Goal: Task Accomplishment & Management: Use online tool/utility

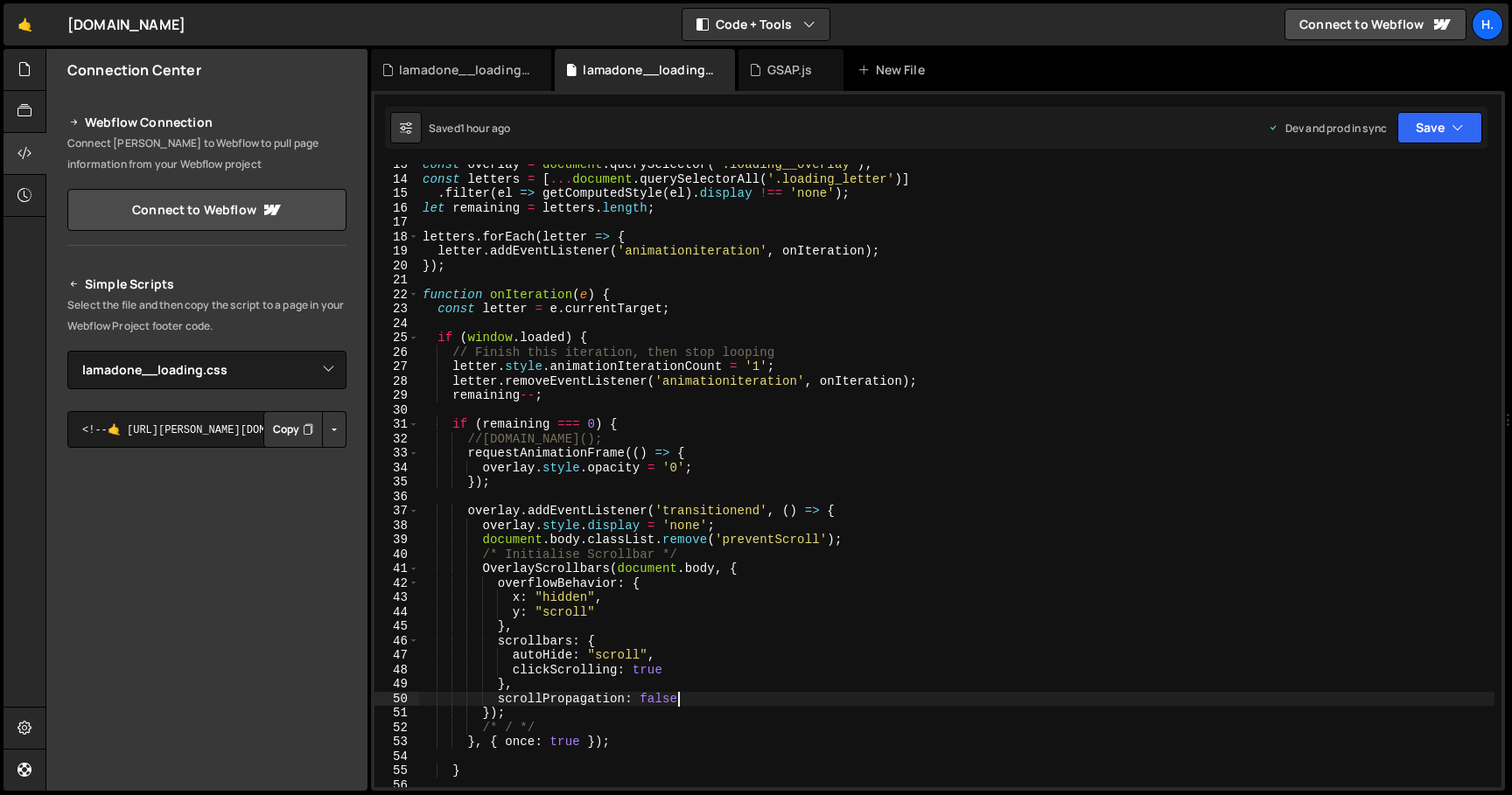
select select "44783"
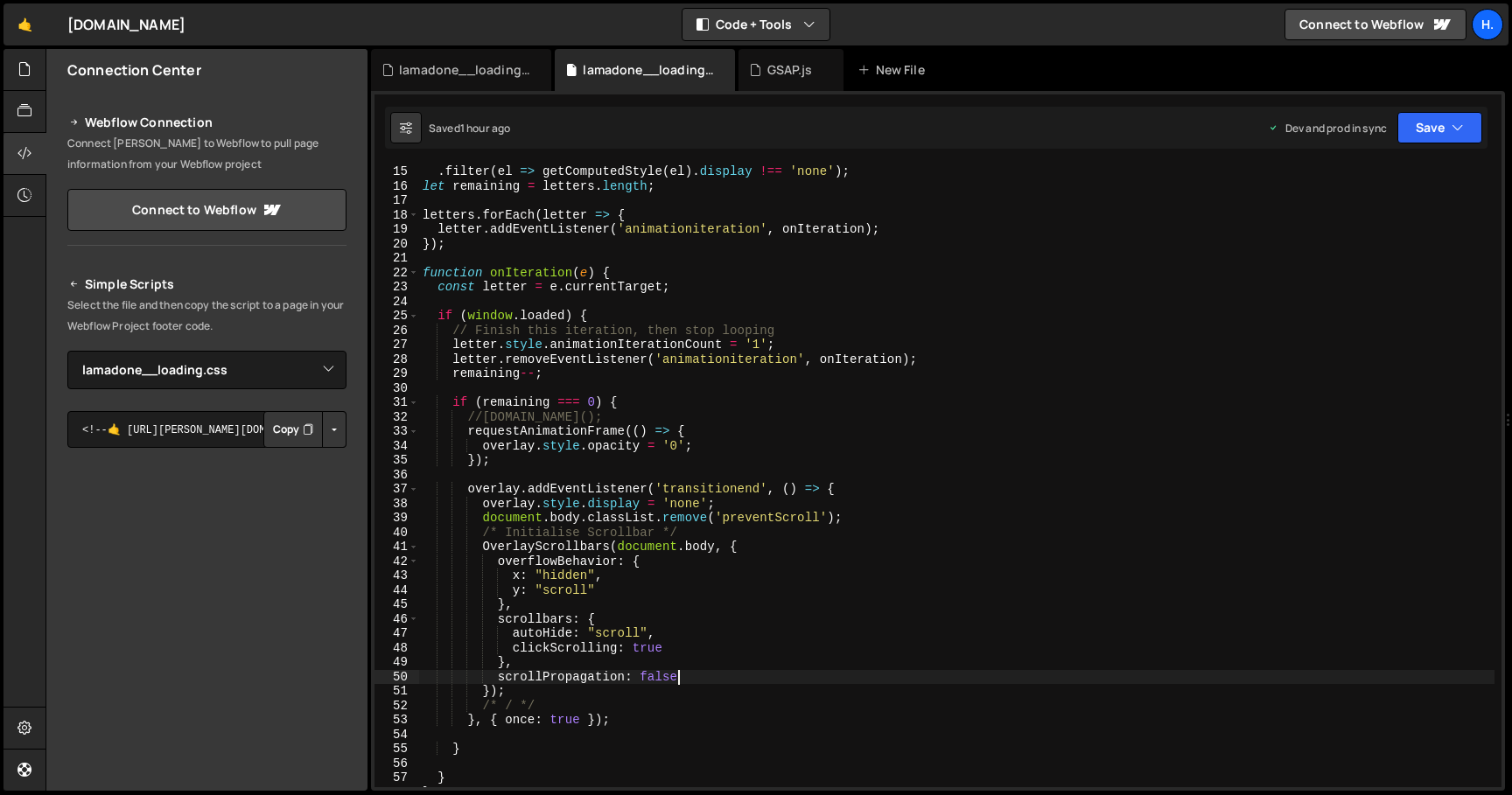
scroll to position [212, 0]
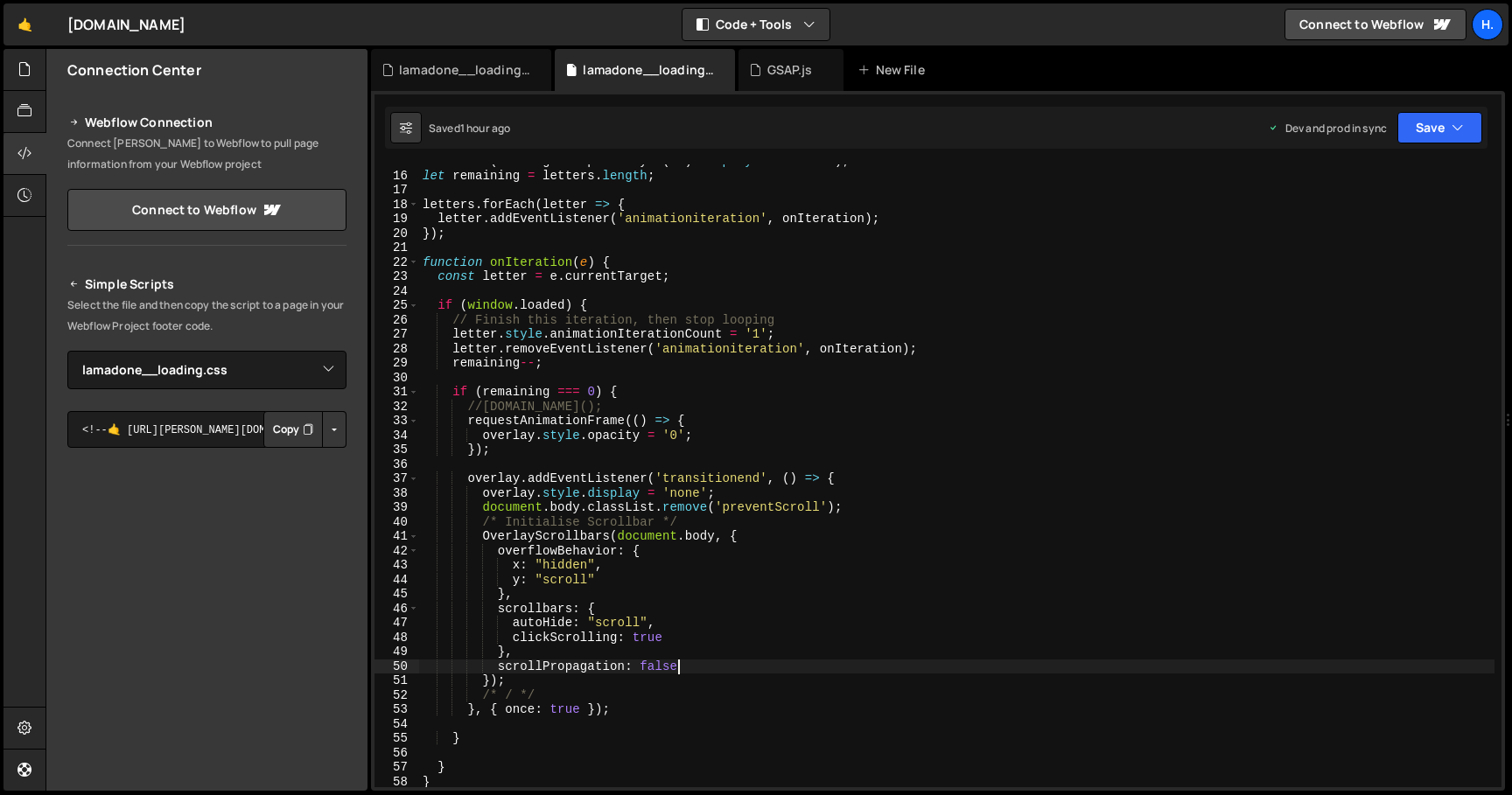
click at [553, 679] on div ". filter ( el => getComputedStyle ( el ) . display !== 'none' ) ; let remaining…" at bounding box center [956, 479] width 1075 height 651
type textarea "});"
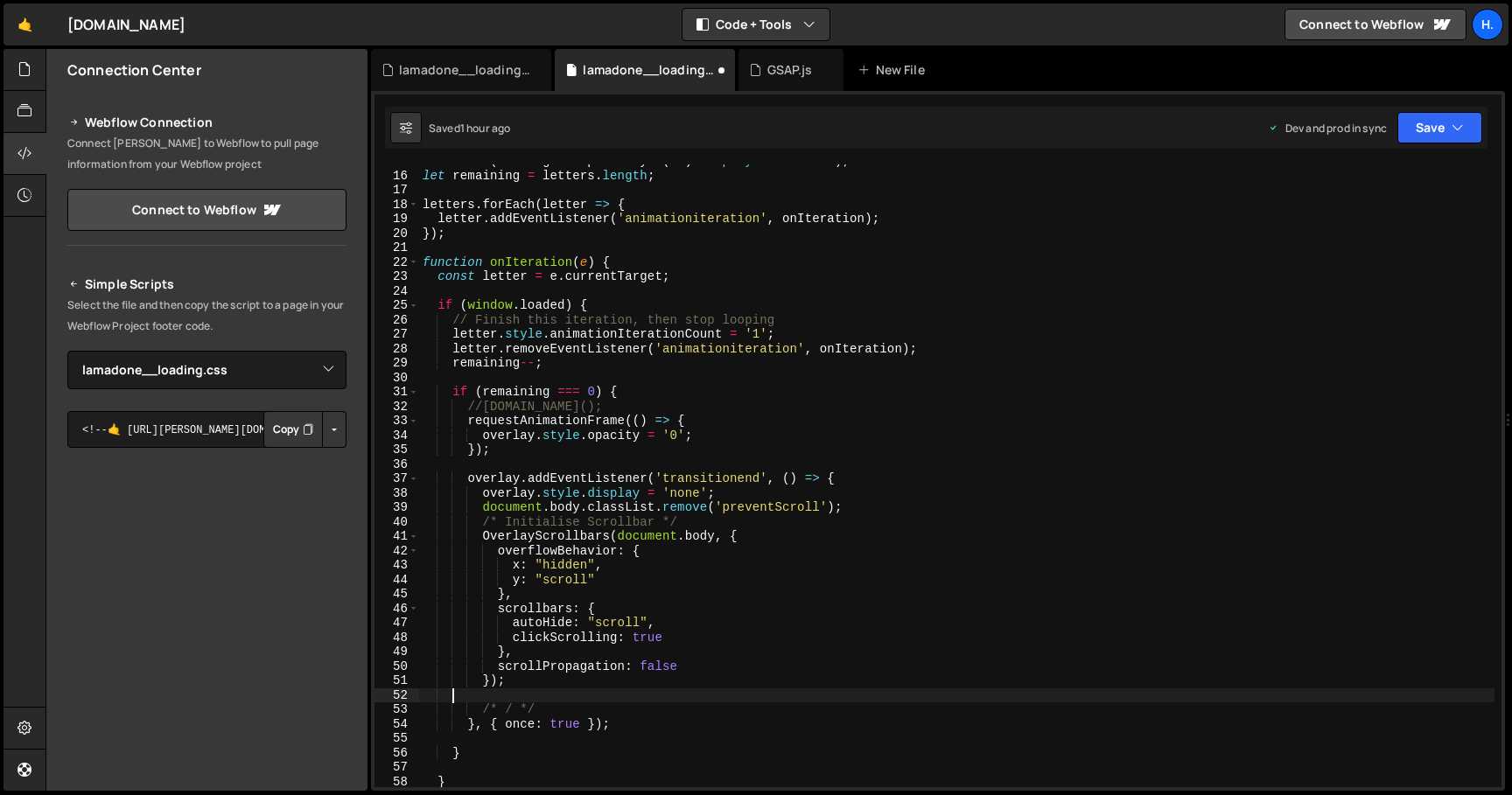
scroll to position [0, 0]
click at [571, 689] on div ". filter ( el => getComputedStyle ( el ) . display !== 'none' ) ; let remaining…" at bounding box center [956, 479] width 1075 height 651
type textarea "/* / */"
type textarea "/* */"
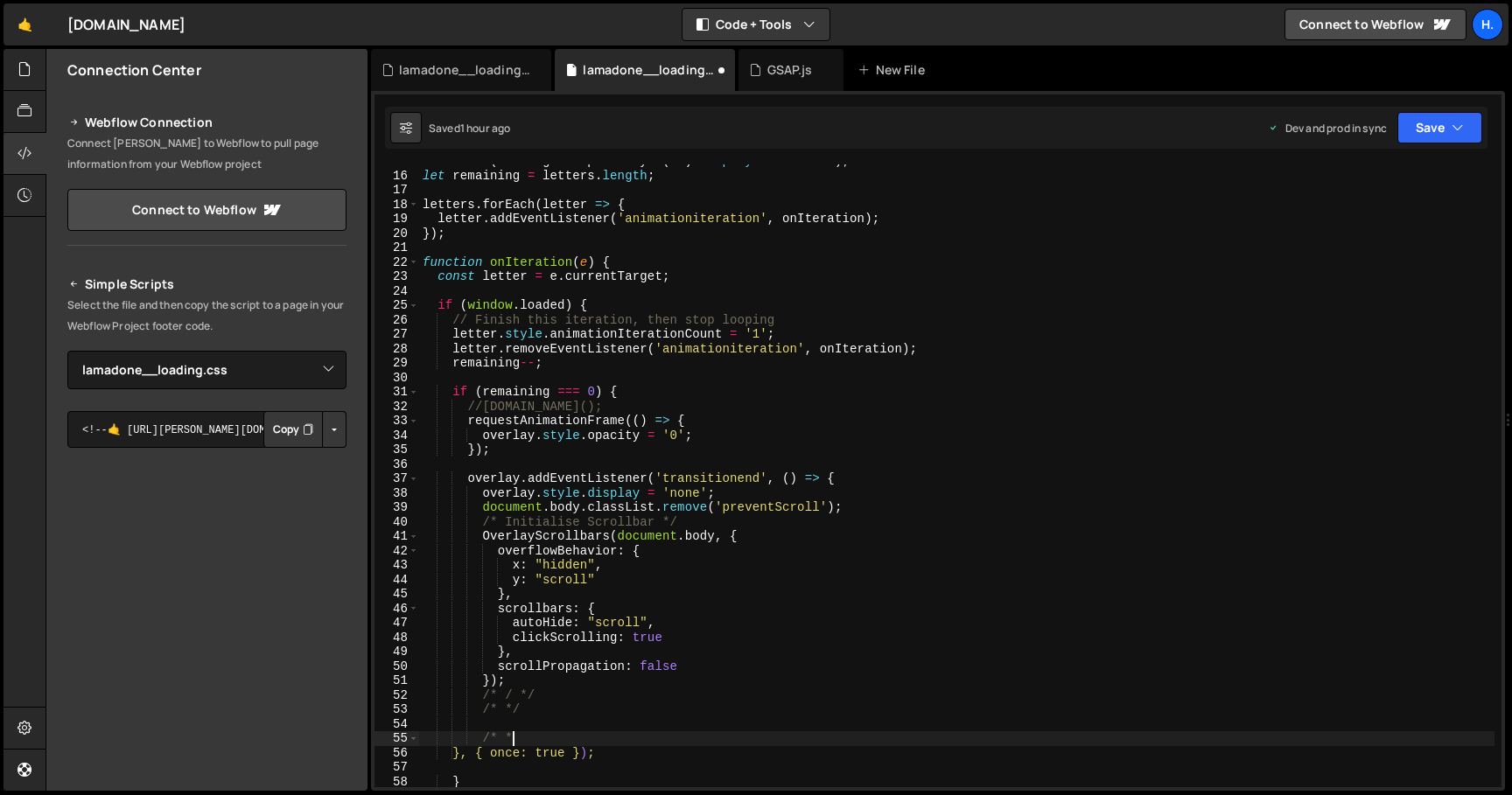
type textarea "/* */"
type textarea "/* / */"
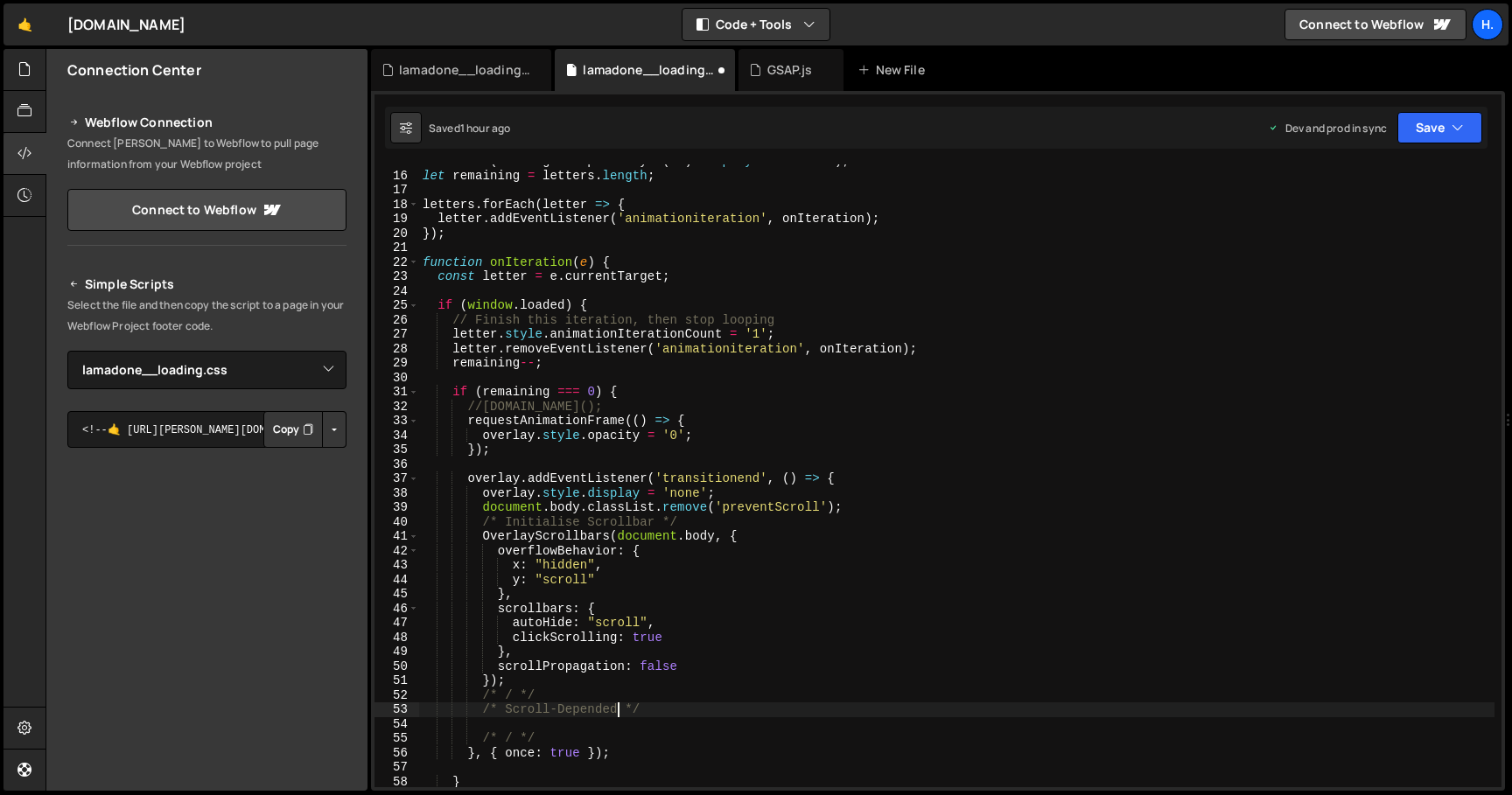
scroll to position [0, 14]
click at [560, 713] on div ". filter ( el => getComputedStyle ( el ) . display !== 'none' ) ; let remaining…" at bounding box center [956, 479] width 1075 height 651
click at [598, 524] on div ". filter ( el => getComputedStyle ( el ) . display !== 'none' ) ; let remaining…" at bounding box center [956, 479] width 1075 height 651
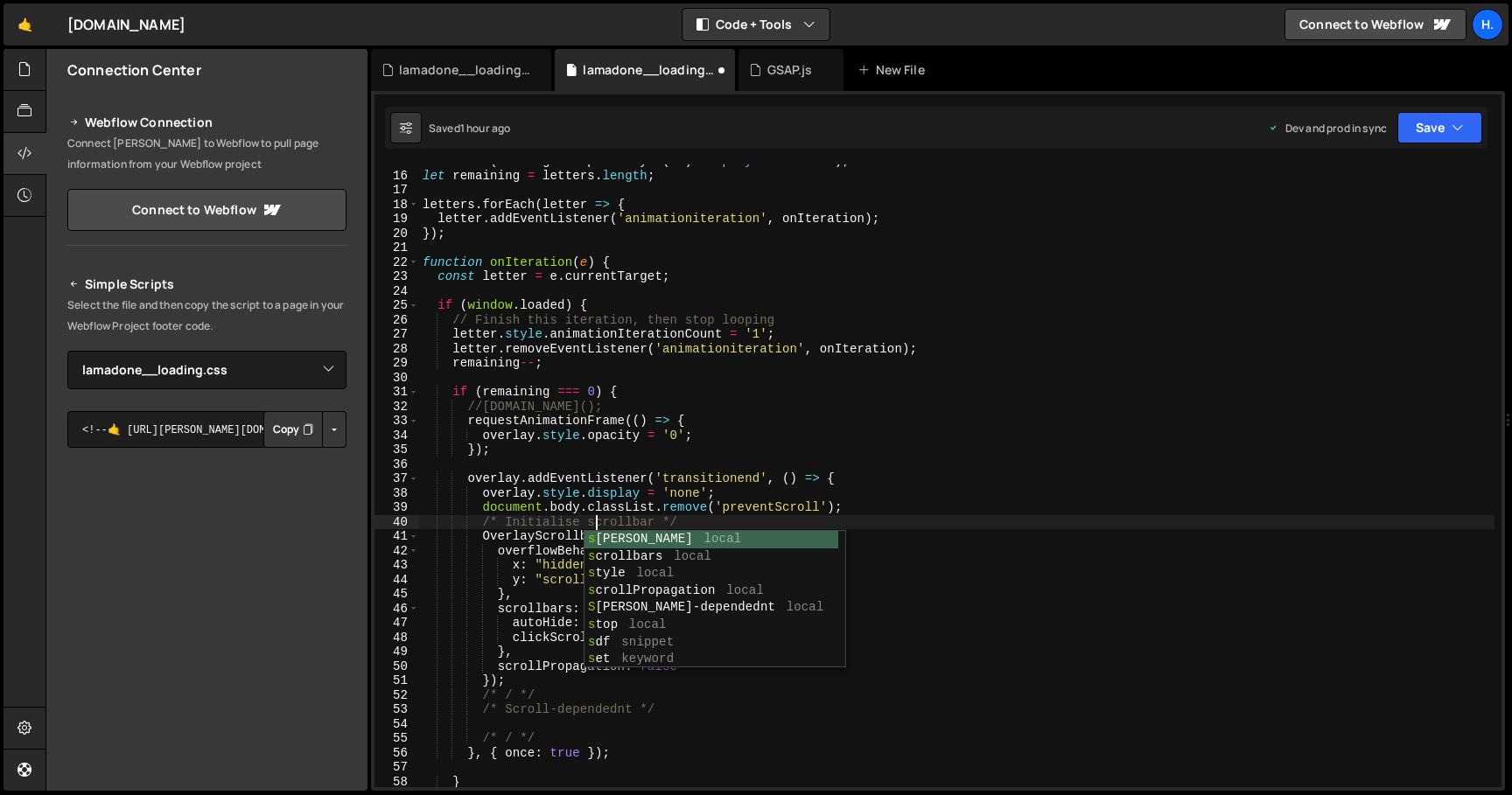
scroll to position [0, 11]
click at [633, 712] on div ". filter ( el => getComputedStyle ( el ) . display !== 'none' ) ; let remaining…" at bounding box center [956, 479] width 1075 height 651
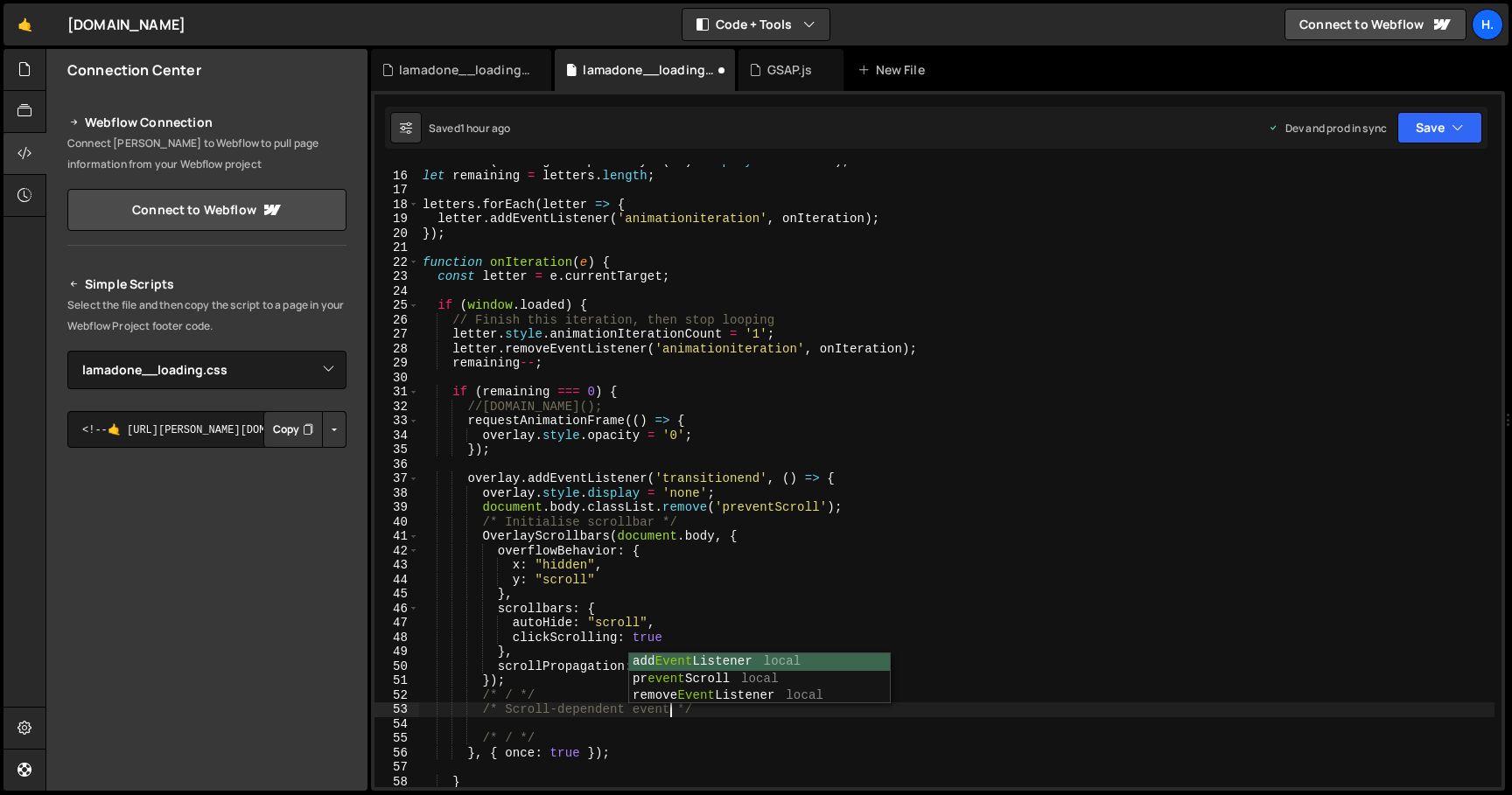
type textarea "/* Scroll-dependent events */"
click at [588, 726] on div ". filter ( el => getComputedStyle ( el ) . display !== 'none' ) ; let remaining…" at bounding box center [956, 479] width 1075 height 651
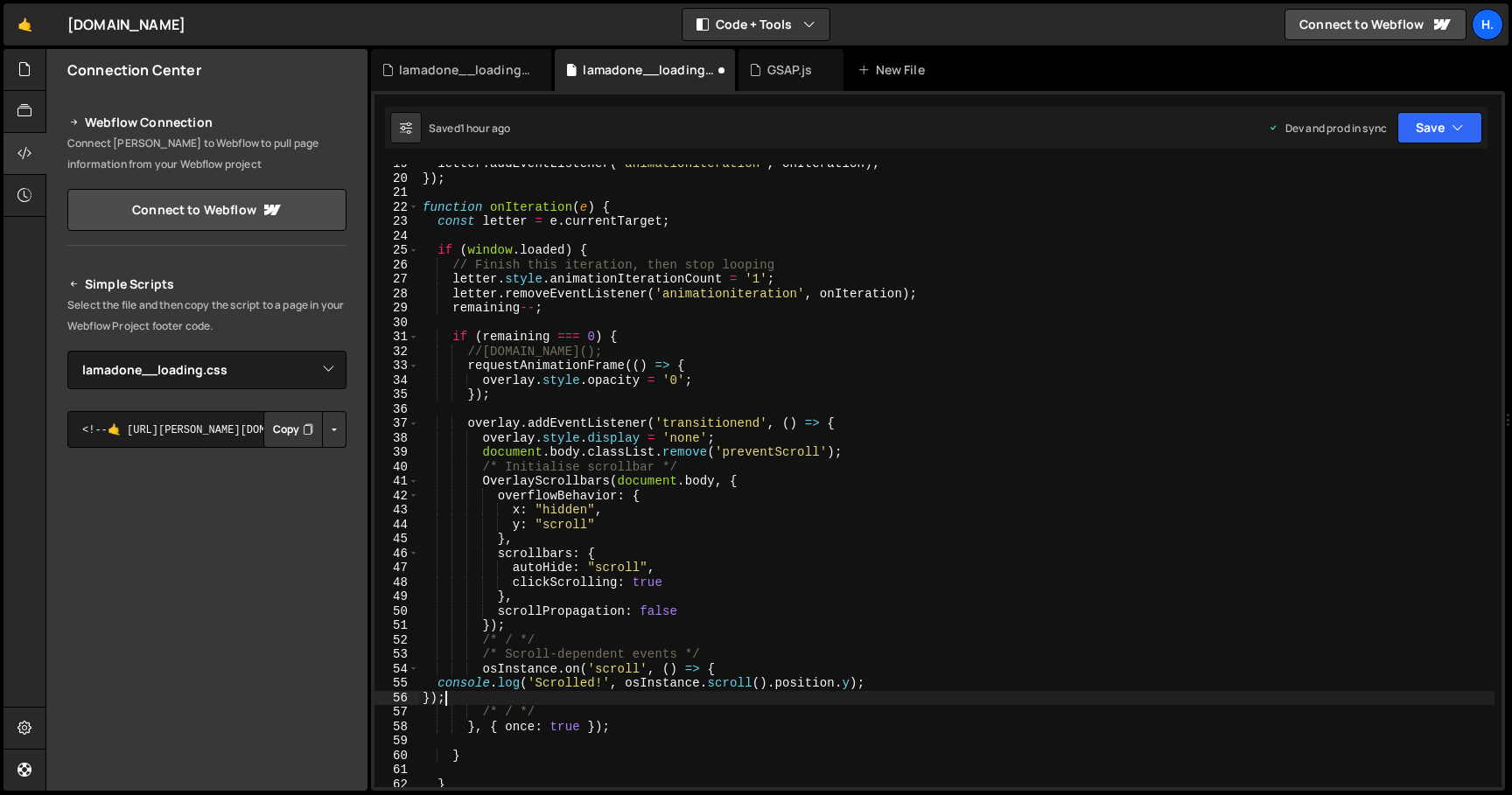
scroll to position [268, 0]
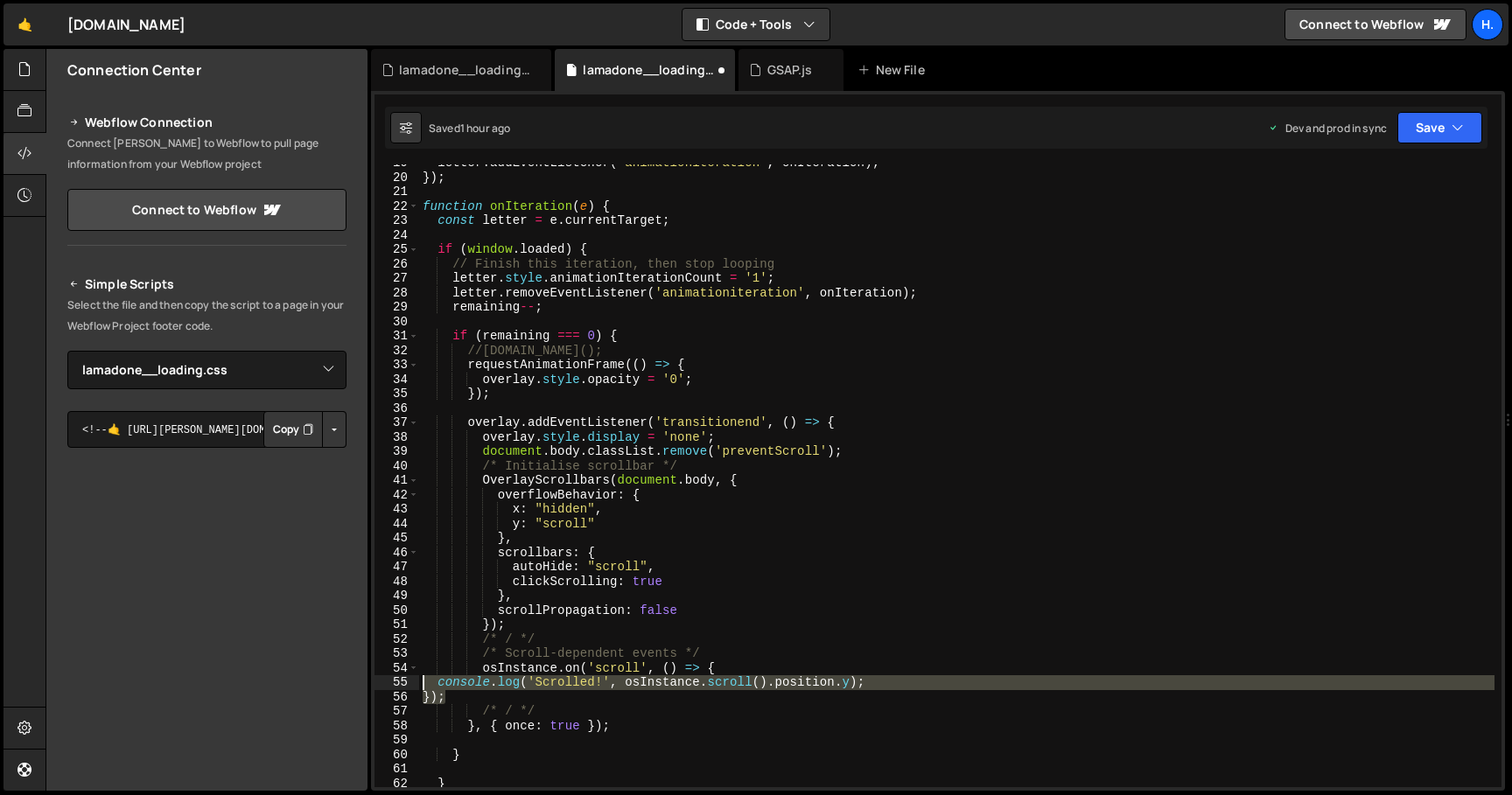
drag, startPoint x: 519, startPoint y: 700, endPoint x: 389, endPoint y: 684, distance: 131.0
click at [389, 684] on div "}); 19 20 21 22 23 24 25 26 27 28 29 30 31 32 33 34 35 36 37 38 39 40 41 42 43 …" at bounding box center [938, 476] width 1127 height 623
click at [719, 653] on div "letter . addEventListener ( 'animationiteration' , onIteration ) ; }) ; functio…" at bounding box center [956, 481] width 1075 height 651
type textarea "/* Scroll-dependent events */"
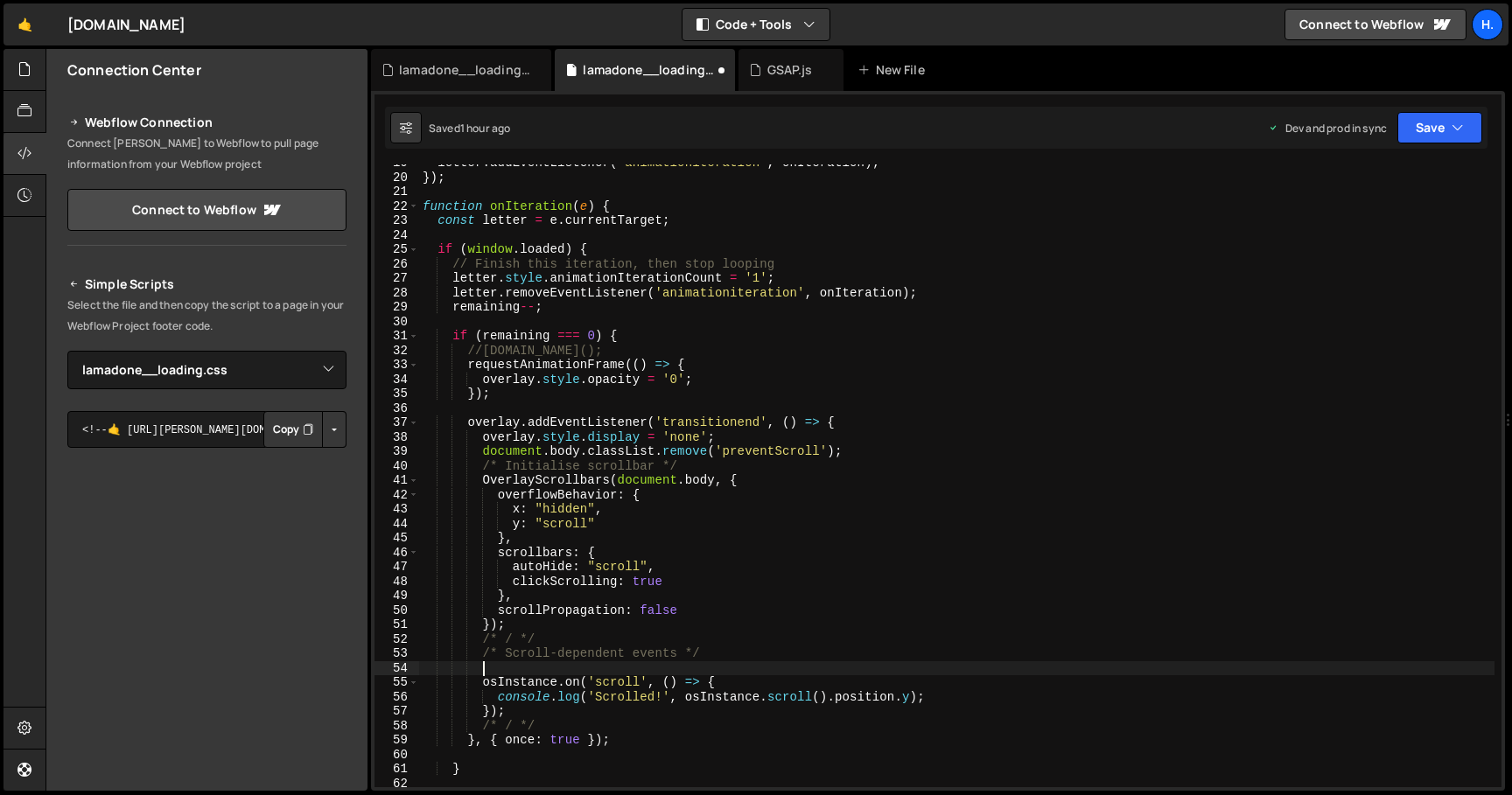
scroll to position [0, 3]
paste textarea "const osInstance ="
type textarea "const osInstance ="
click at [485, 452] on div "letter . addEventListener ( 'animationiteration' , onIteration ) ; }) ; functio…" at bounding box center [956, 481] width 1075 height 651
paste textarea "const osInstance ="
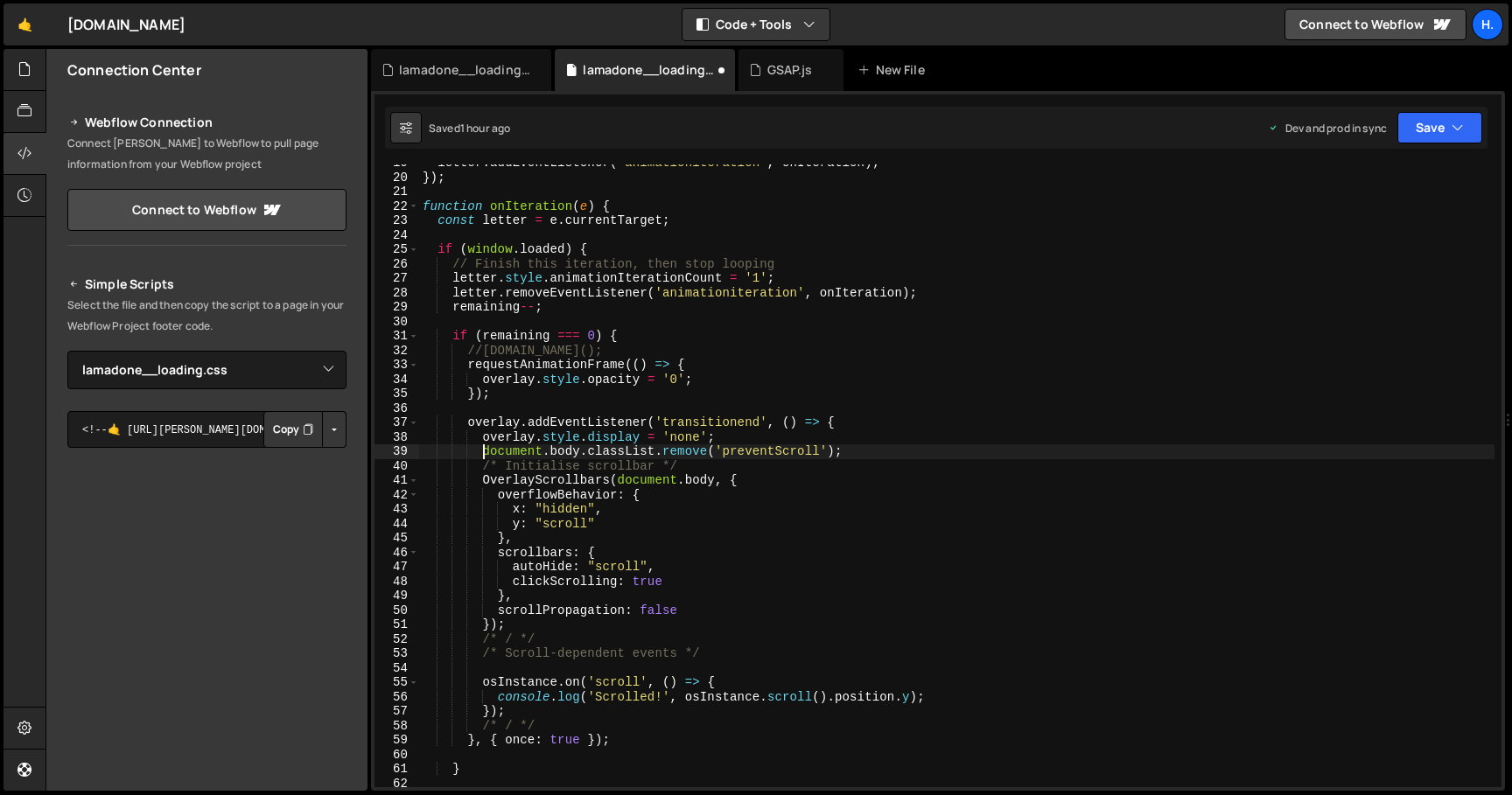
click at [481, 483] on div "letter . addEventListener ( 'animationiteration' , onIteration ) ; }) ; functio…" at bounding box center [956, 481] width 1075 height 651
paste textarea "const osInstance ="
click at [533, 626] on div "letter . addEventListener ( 'animationiteration' , onIteration ) ; }) ; functio…" at bounding box center [956, 481] width 1075 height 651
type textarea "});"
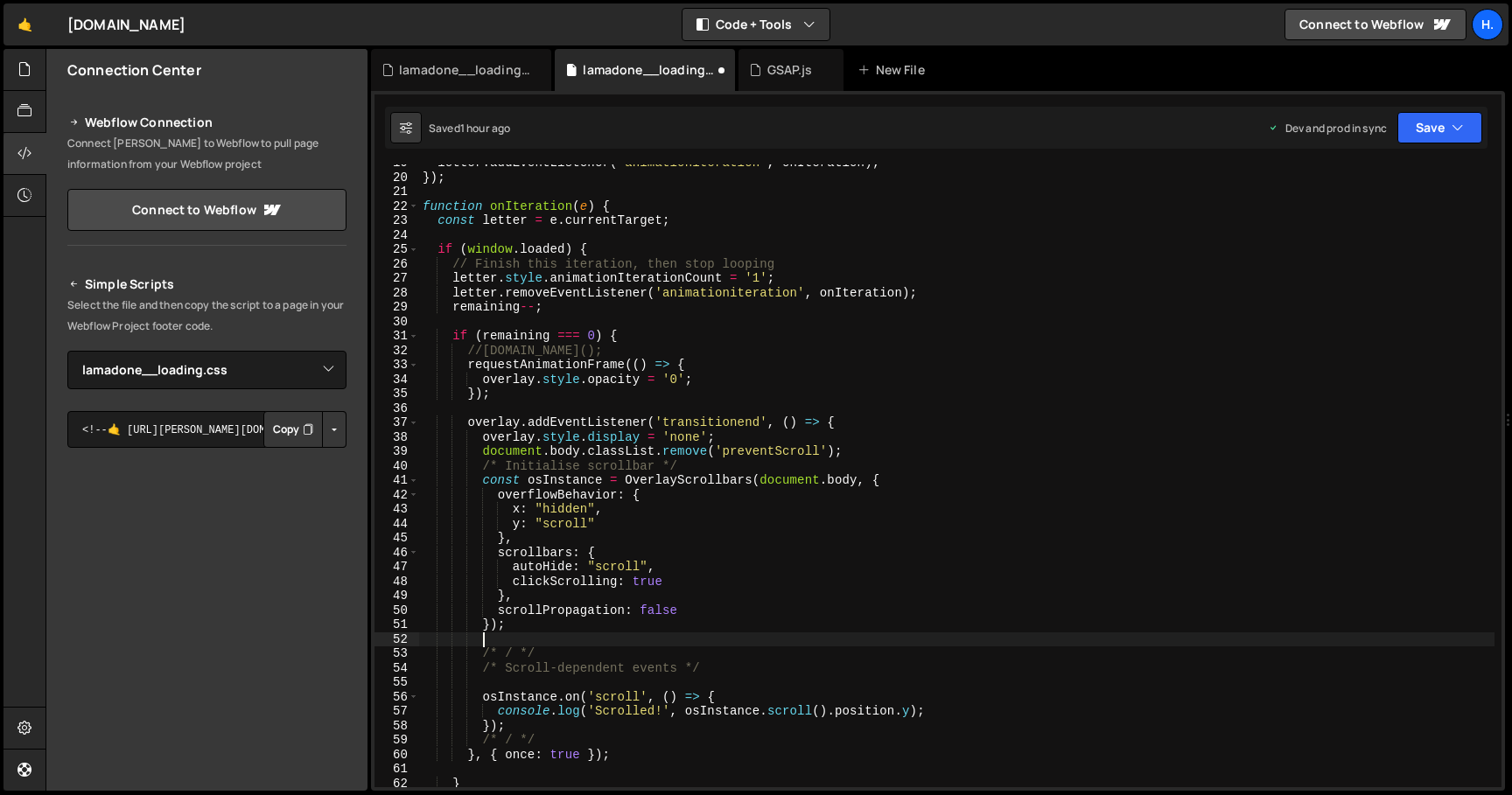
paste textarea "const scrollElement = osInstance.getElements().viewport;"
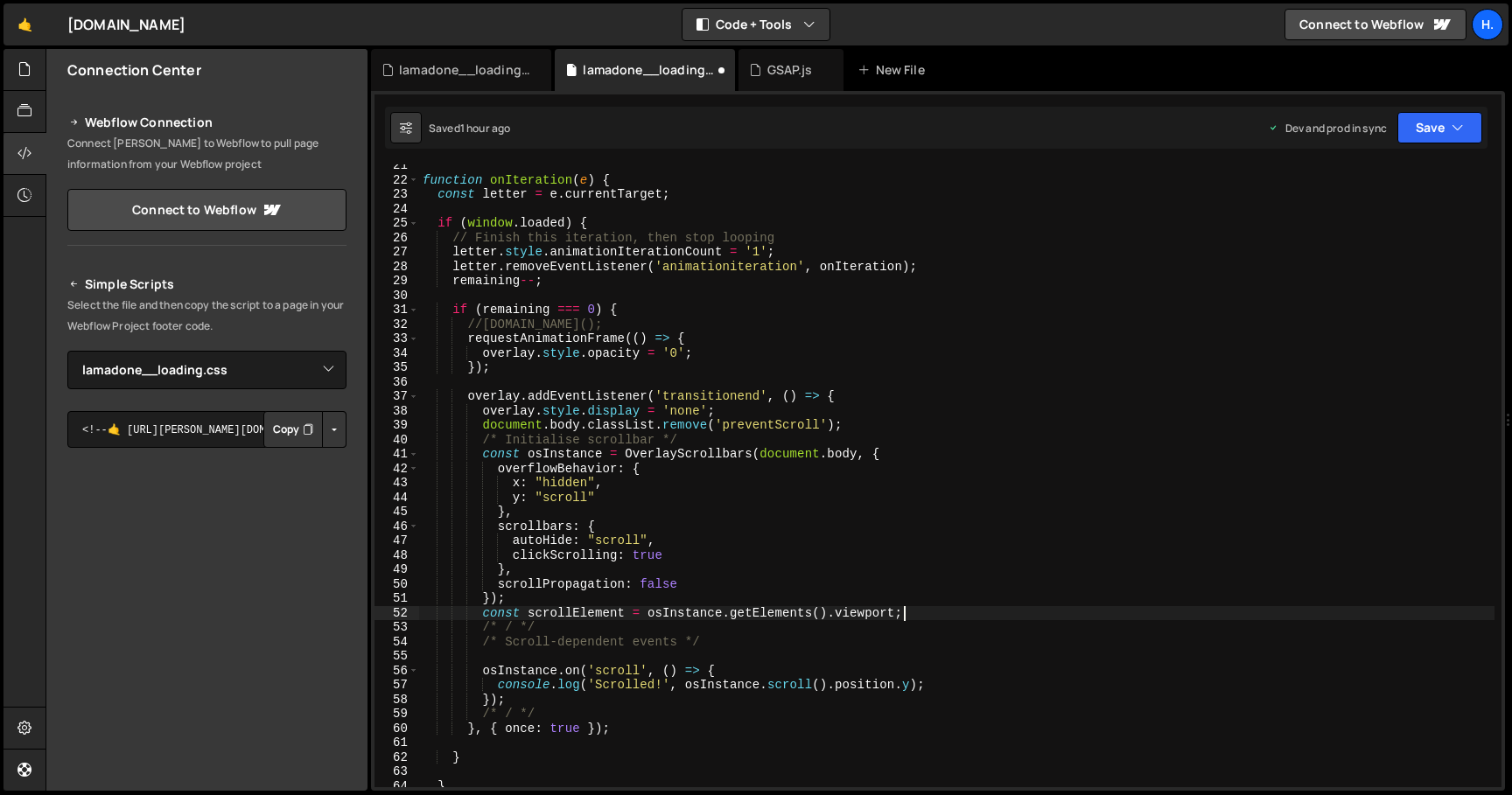
scroll to position [300, 0]
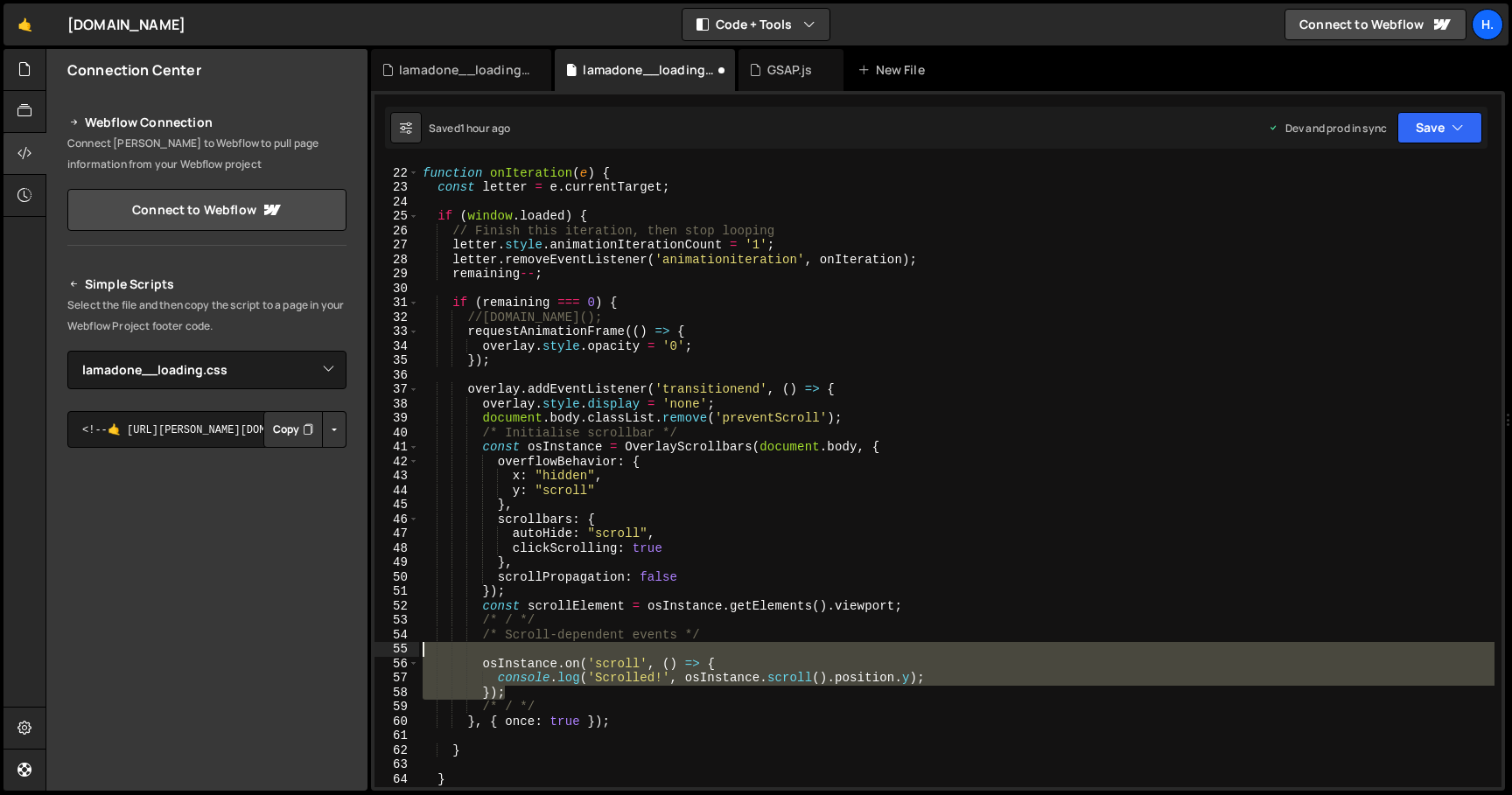
drag, startPoint x: 587, startPoint y: 694, endPoint x: 379, endPoint y: 648, distance: 213.0
click at [379, 648] on div "const scrollElement = osInstance.getElements().viewport; 21 22 23 24 25 26 27 2…" at bounding box center [938, 476] width 1127 height 623
paste textarea "});"
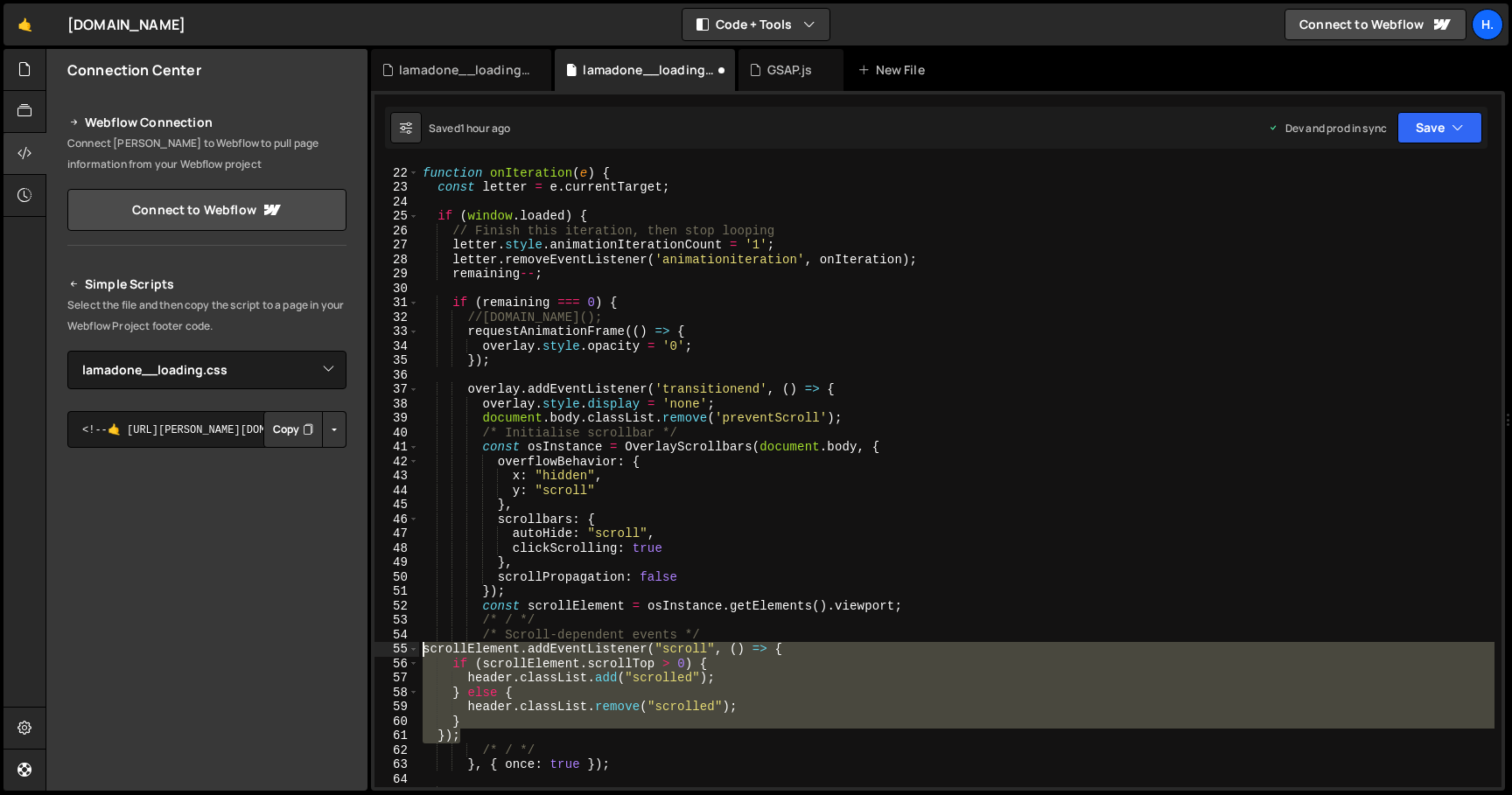
drag, startPoint x: 501, startPoint y: 735, endPoint x: 397, endPoint y: 654, distance: 131.8
click at [397, 654] on div "}); 21 22 23 24 25 26 27 28 29 30 31 32 33 34 35 36 37 38 39 40 41 42 43 44 45 …" at bounding box center [938, 476] width 1127 height 623
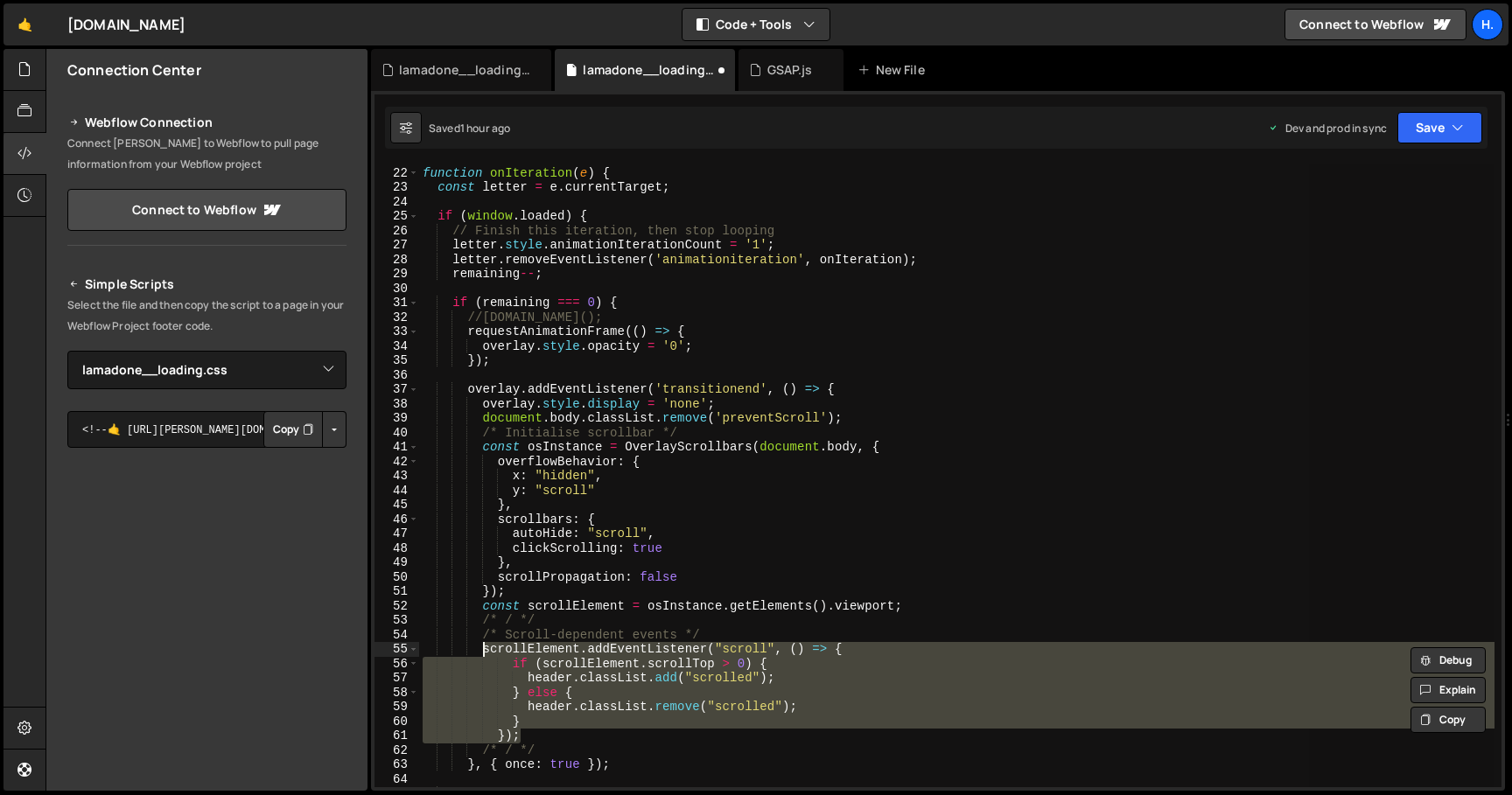
click at [530, 739] on div "function onIteration ( e ) { const letter = e . currentTarget ; if ( window . l…" at bounding box center [956, 476] width 1075 height 623
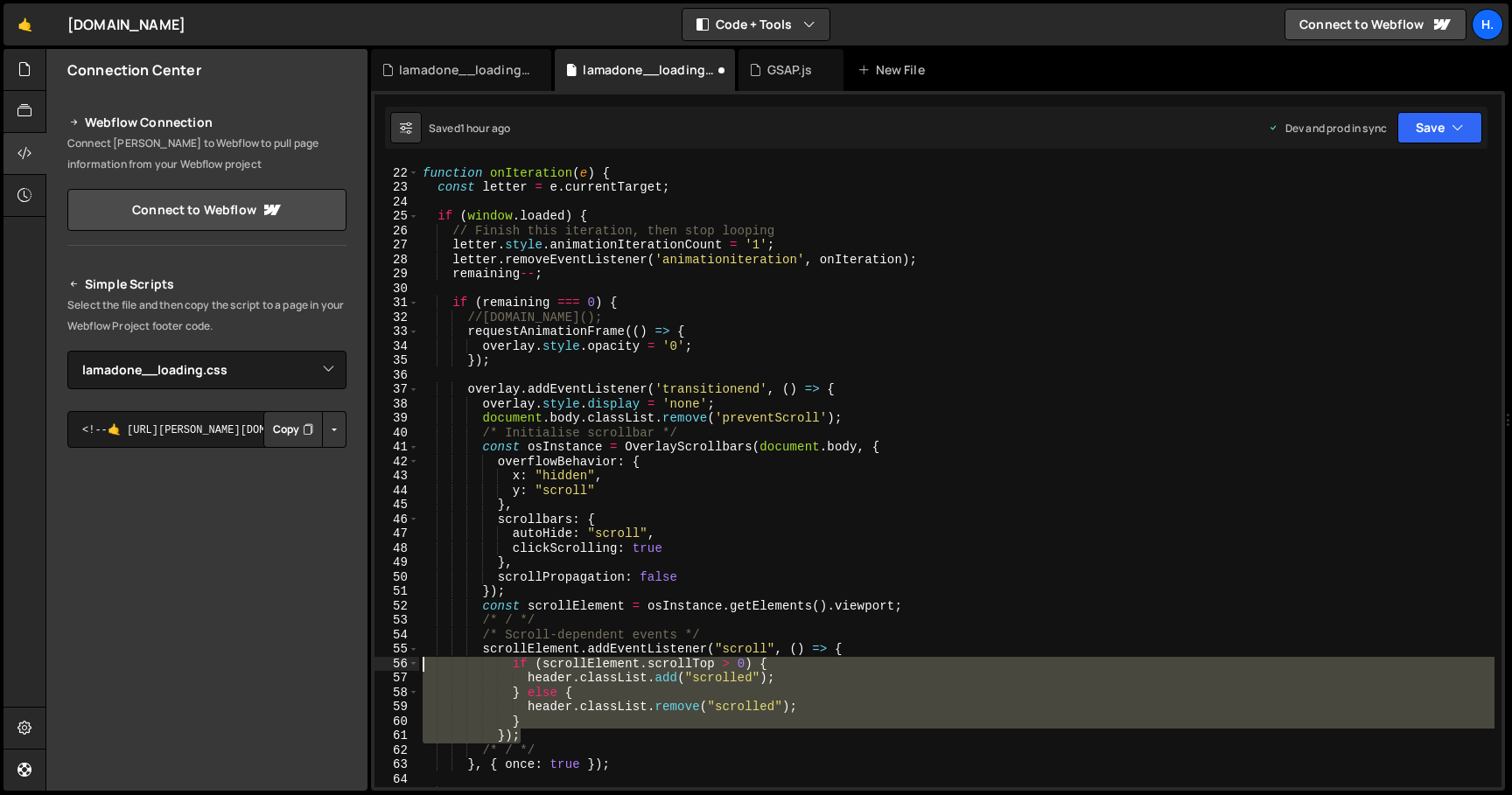
drag, startPoint x: 546, startPoint y: 739, endPoint x: 370, endPoint y: 663, distance: 191.7
click at [370, 663] on div "Files New File Create your first file Get started by starting a Javascript or C…" at bounding box center [779, 419] width 1466 height 743
click at [533, 724] on div "function onIteration ( e ) { const letter = e . currentTarget ; if ( window . l…" at bounding box center [956, 476] width 1075 height 623
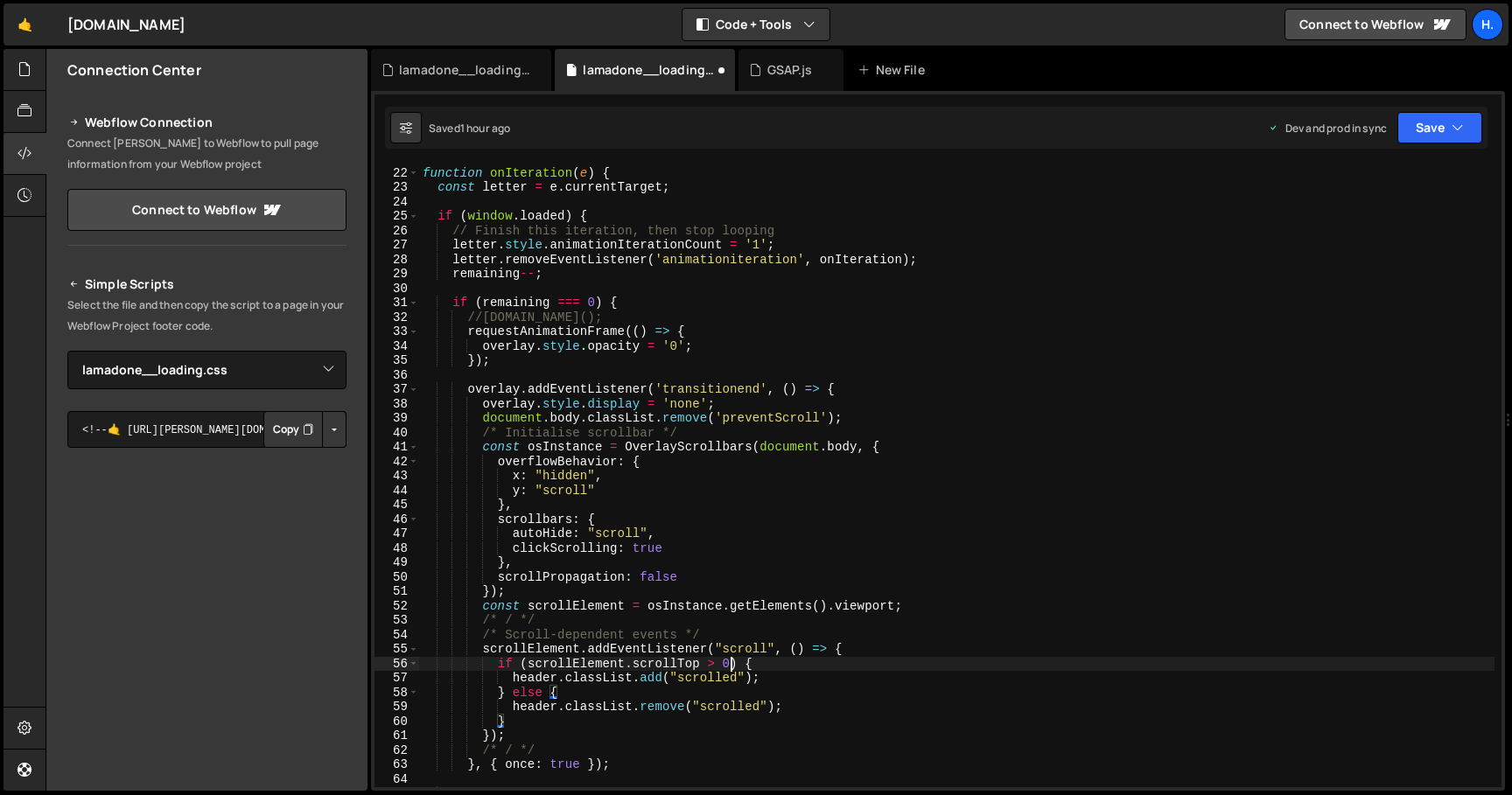
click at [728, 665] on div "function onIteration ( e ) { const letter = e . currentTarget ; if ( window . l…" at bounding box center [956, 476] width 1075 height 651
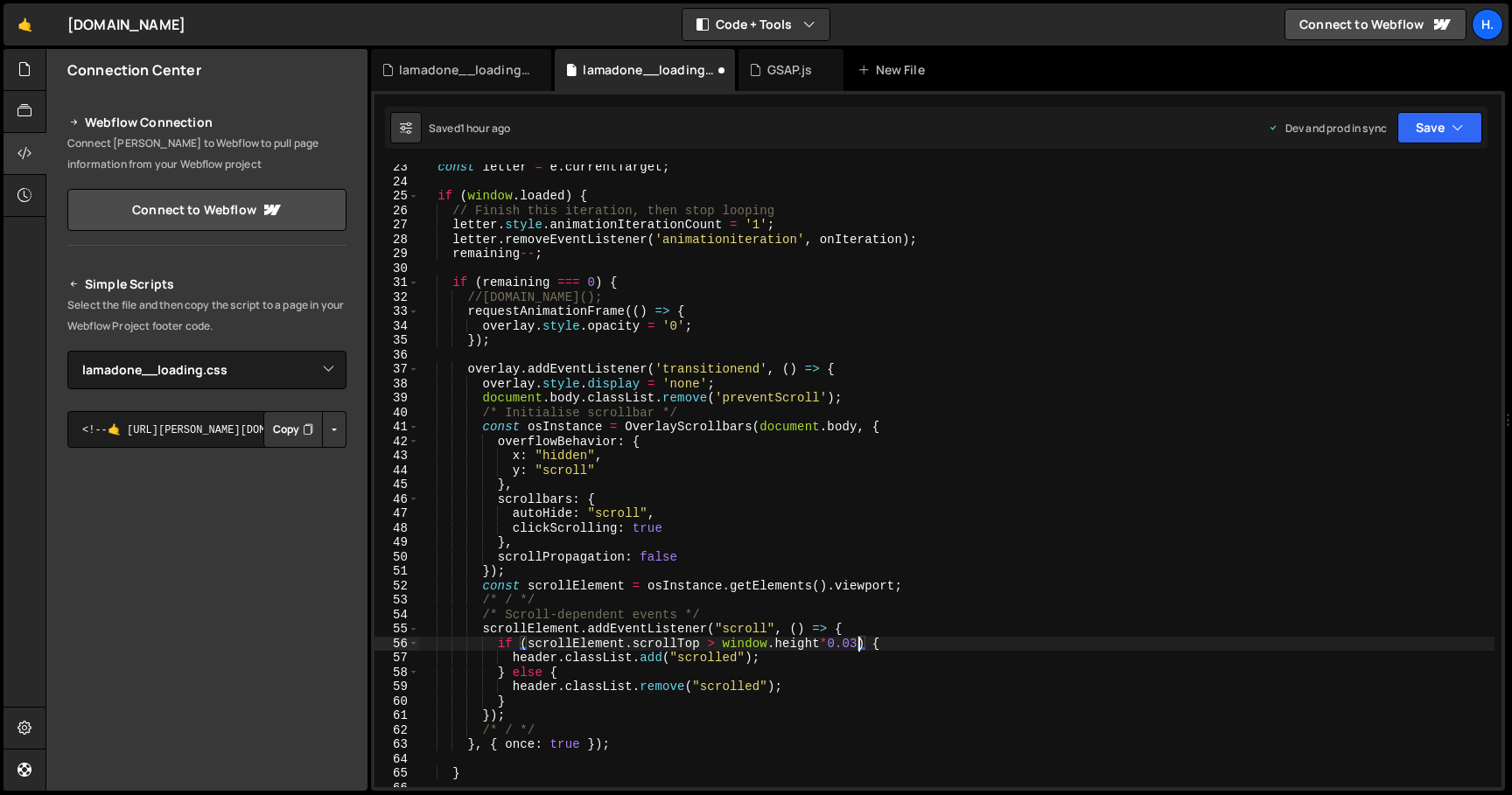
scroll to position [338, 0]
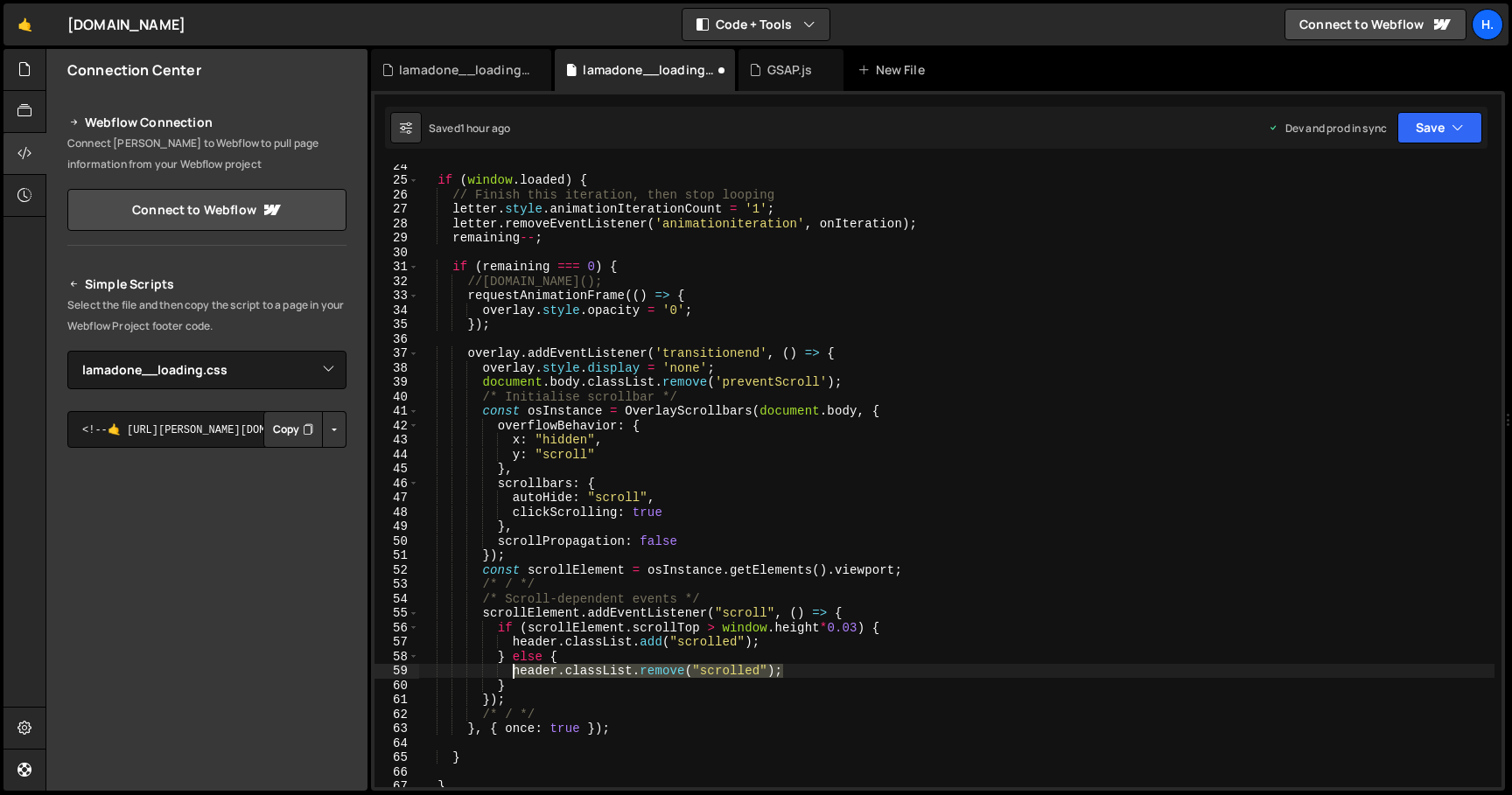
drag, startPoint x: 804, startPoint y: 672, endPoint x: 516, endPoint y: 675, distance: 288.0
click at [516, 675] on div "if ( window . loaded ) { // Finish this iteration, then stop looping letter . s…" at bounding box center [956, 484] width 1075 height 651
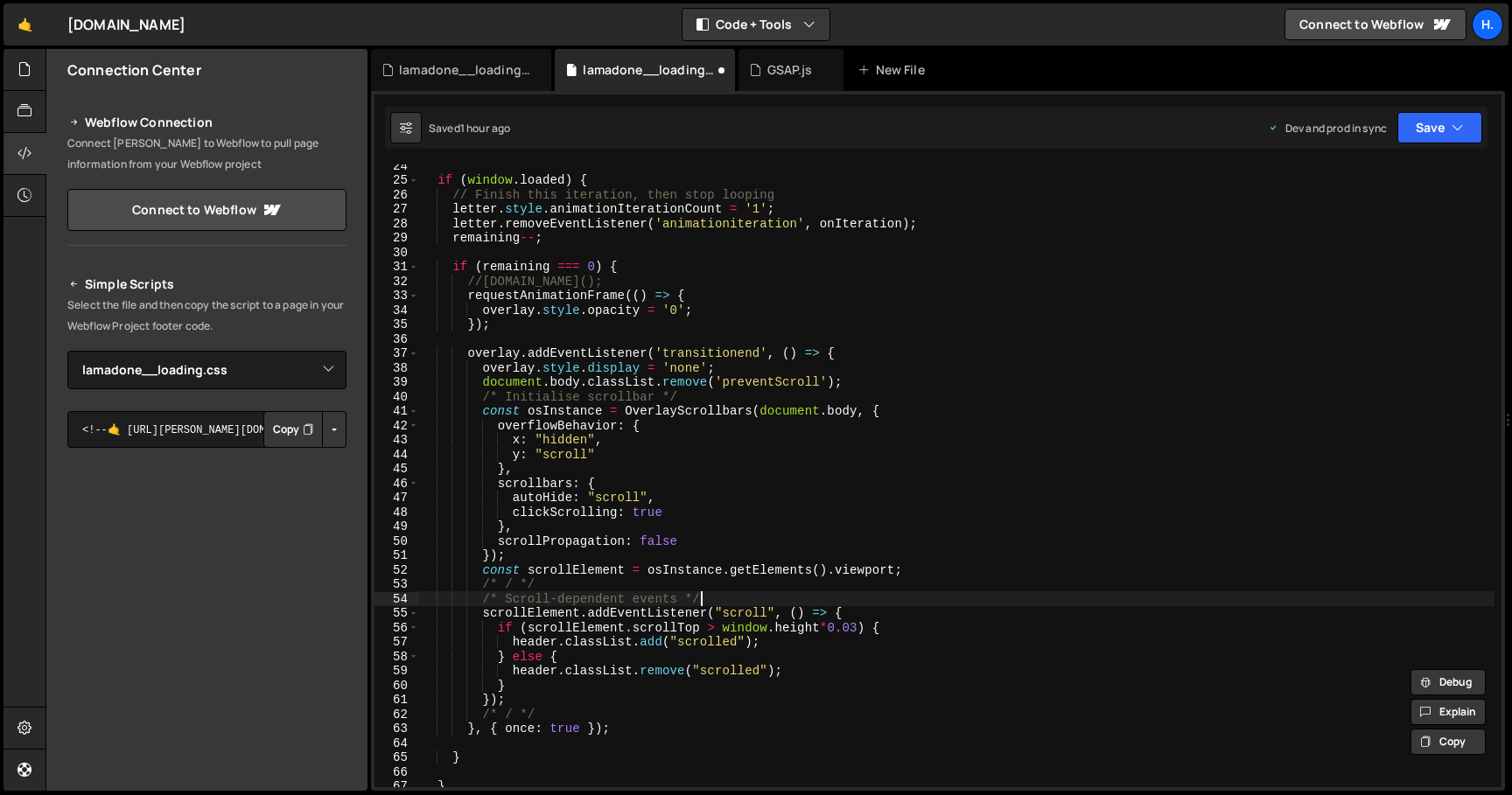
click at [722, 596] on div "if ( window . loaded ) { // Finish this iteration, then stop looping letter . s…" at bounding box center [956, 484] width 1075 height 651
type textarea "/* Scroll-dependent events */"
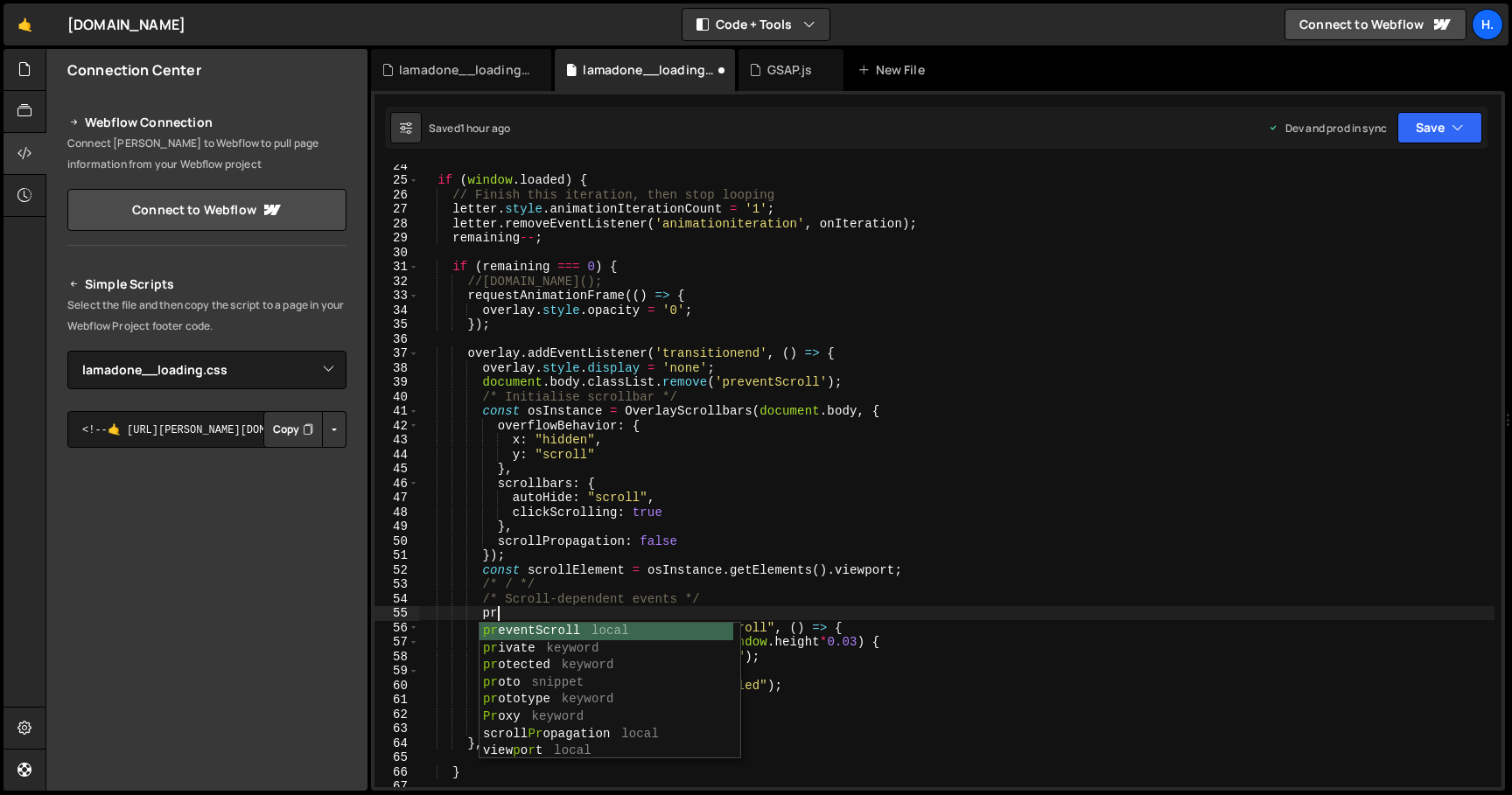
type textarea "p"
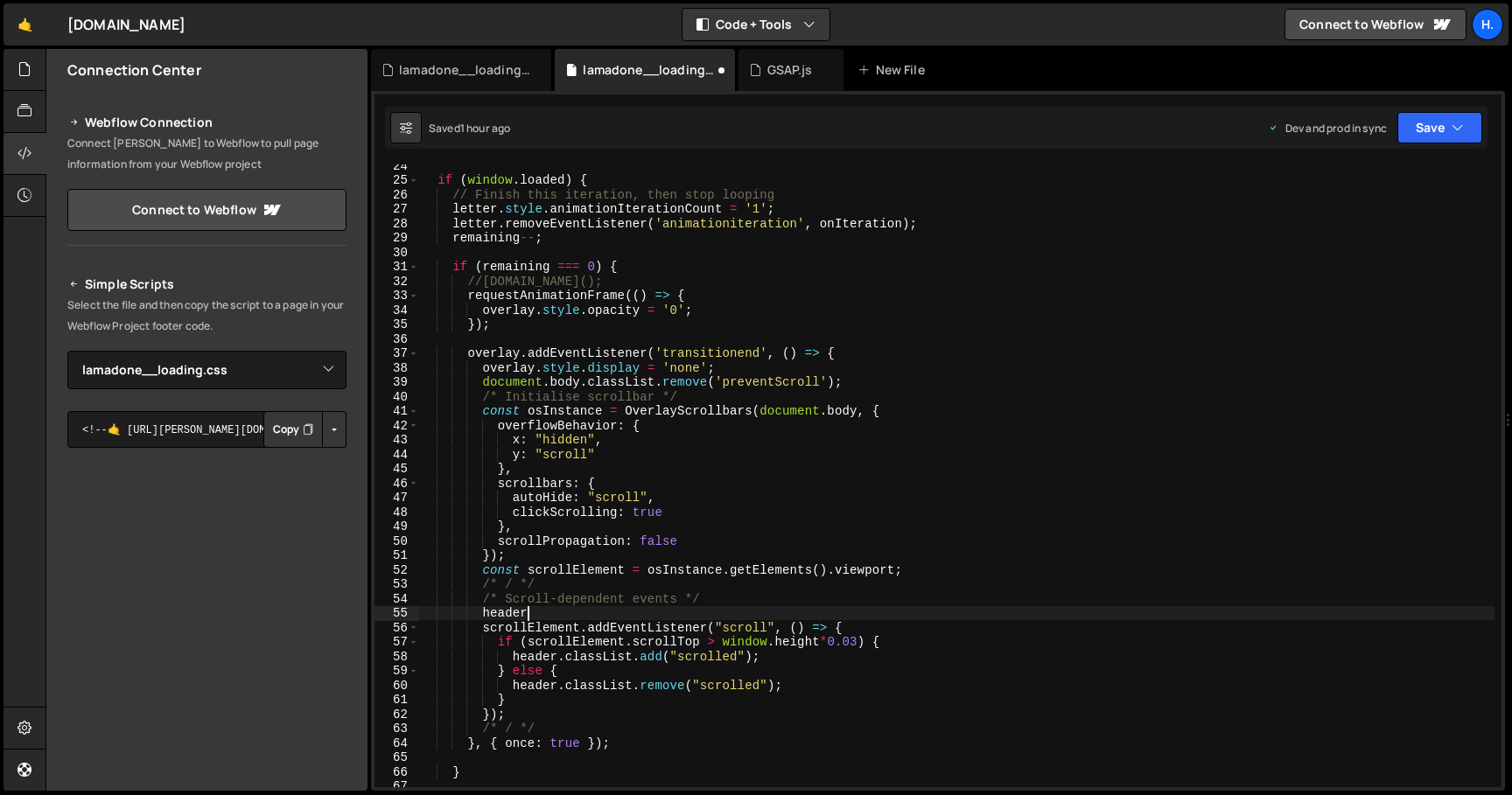
scroll to position [0, 6]
type textarea "h"
click at [823, 685] on div "if ( window . loaded ) { // Finish this iteration, then stop looping letter . s…" at bounding box center [956, 484] width 1075 height 651
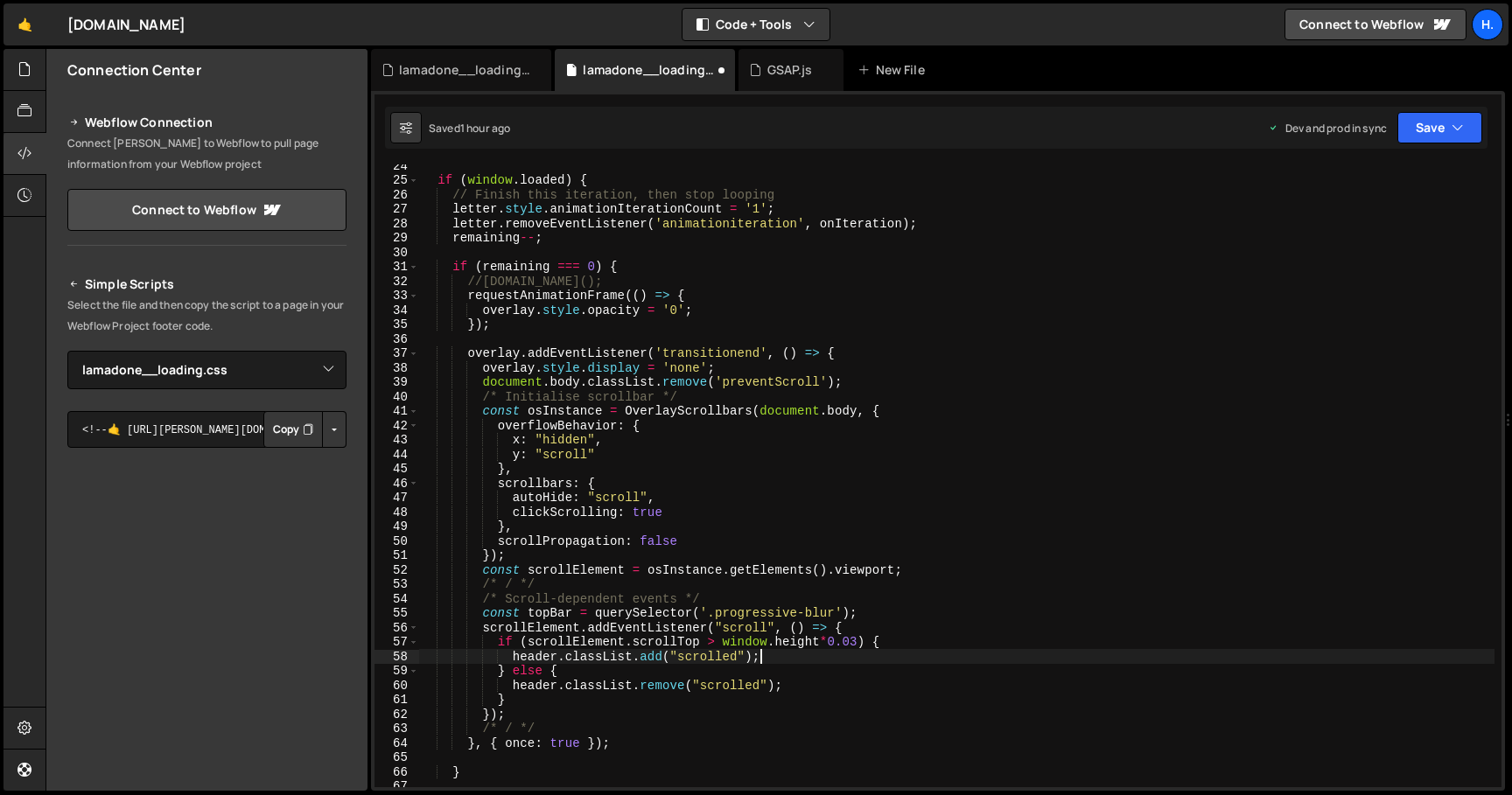
click at [822, 659] on div "if ( window . loaded ) { // Finish this iteration, then stop looping letter . s…" at bounding box center [956, 484] width 1075 height 651
click at [554, 613] on div "if ( window . loaded ) { // Finish this iteration, then stop looping letter . s…" at bounding box center [956, 484] width 1075 height 651
drag, startPoint x: 763, startPoint y: 654, endPoint x: 515, endPoint y: 658, distance: 248.0
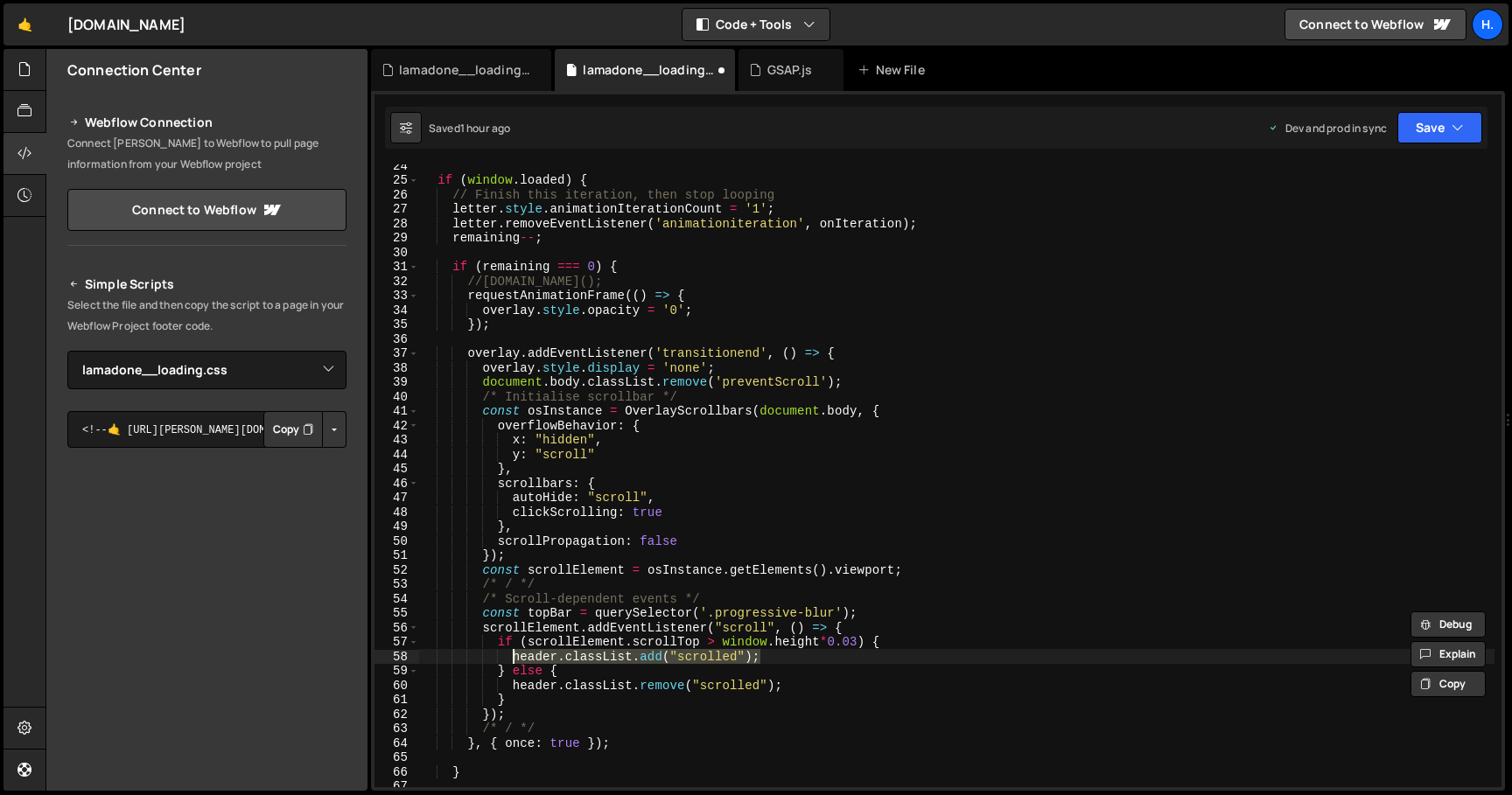
click at [515, 658] on div "if ( window . loaded ) { // Finish this iteration, then stop looping letter . s…" at bounding box center [956, 484] width 1075 height 651
paste textarea "topBar"
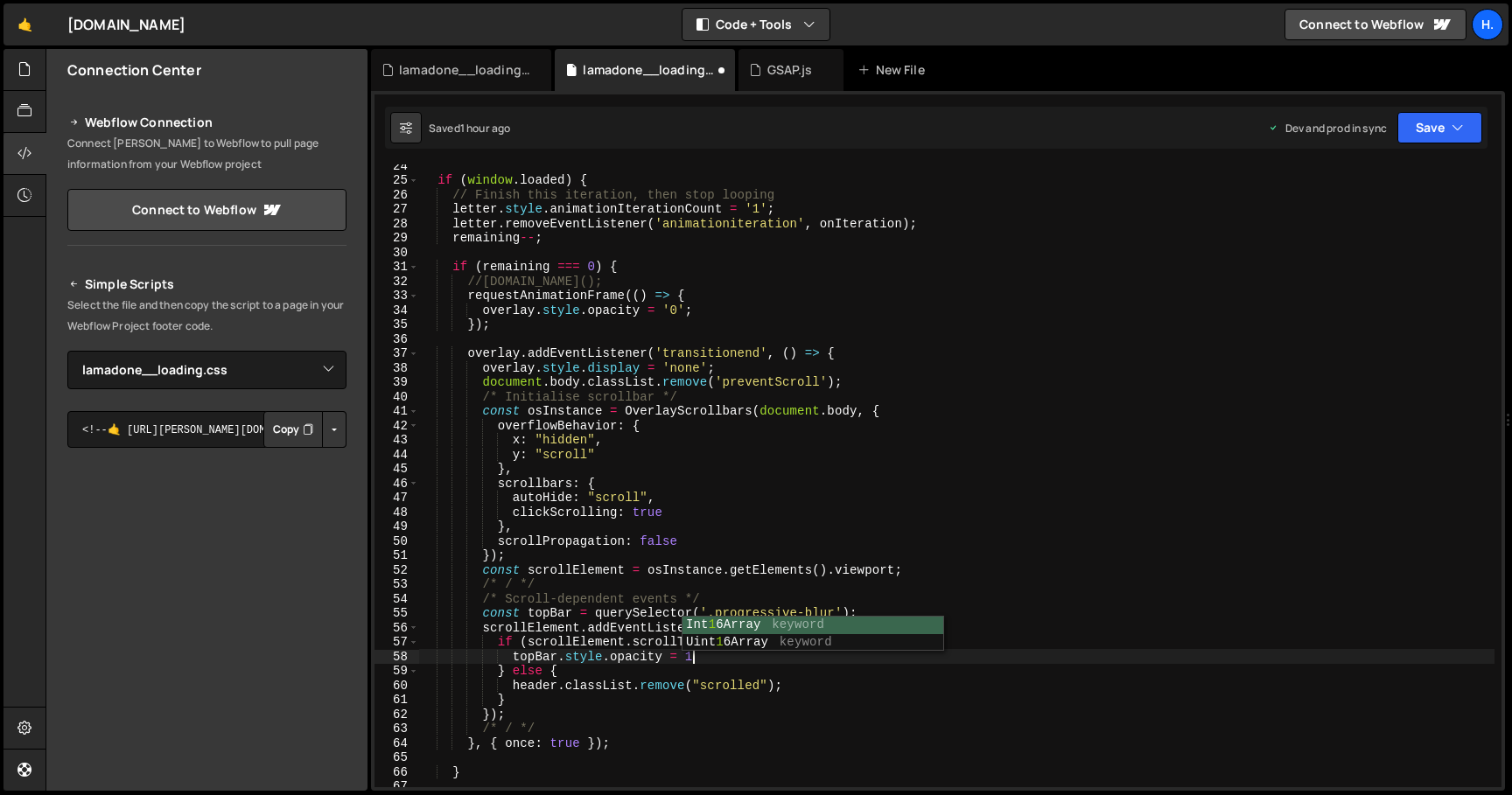
scroll to position [0, 18]
drag, startPoint x: 708, startPoint y: 659, endPoint x: 512, endPoint y: 653, distance: 196.1
click at [512, 653] on div "if ( window . loaded ) { // Finish this iteration, then stop looping letter . s…" at bounding box center [956, 484] width 1075 height 651
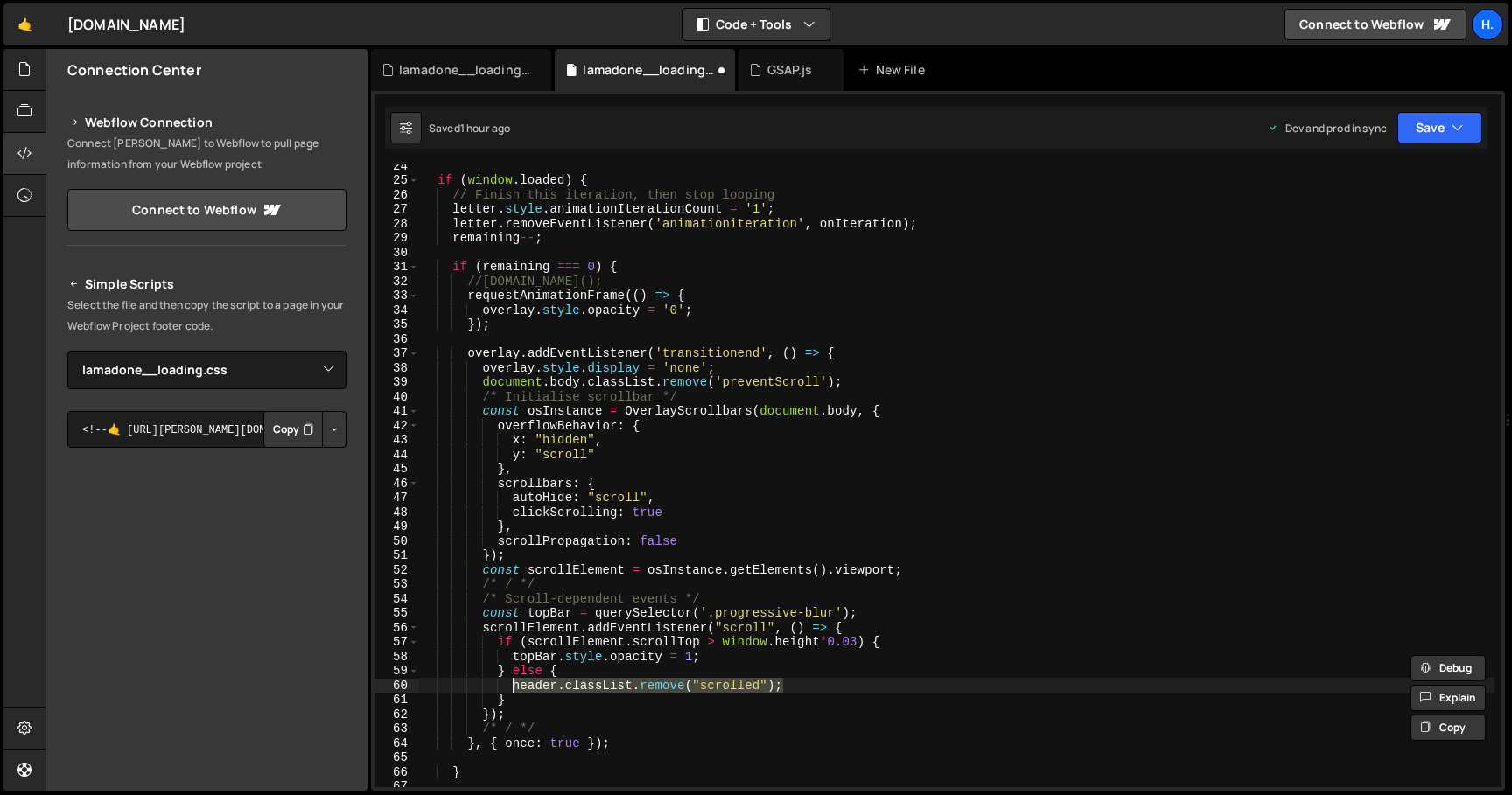
drag, startPoint x: 794, startPoint y: 690, endPoint x: 515, endPoint y: 683, distance: 279.1
click at [515, 683] on div "if ( window . loaded ) { // Finish this iteration, then stop looping letter . s…" at bounding box center [956, 484] width 1075 height 651
paste textarea "topBar.style.opacity = 1"
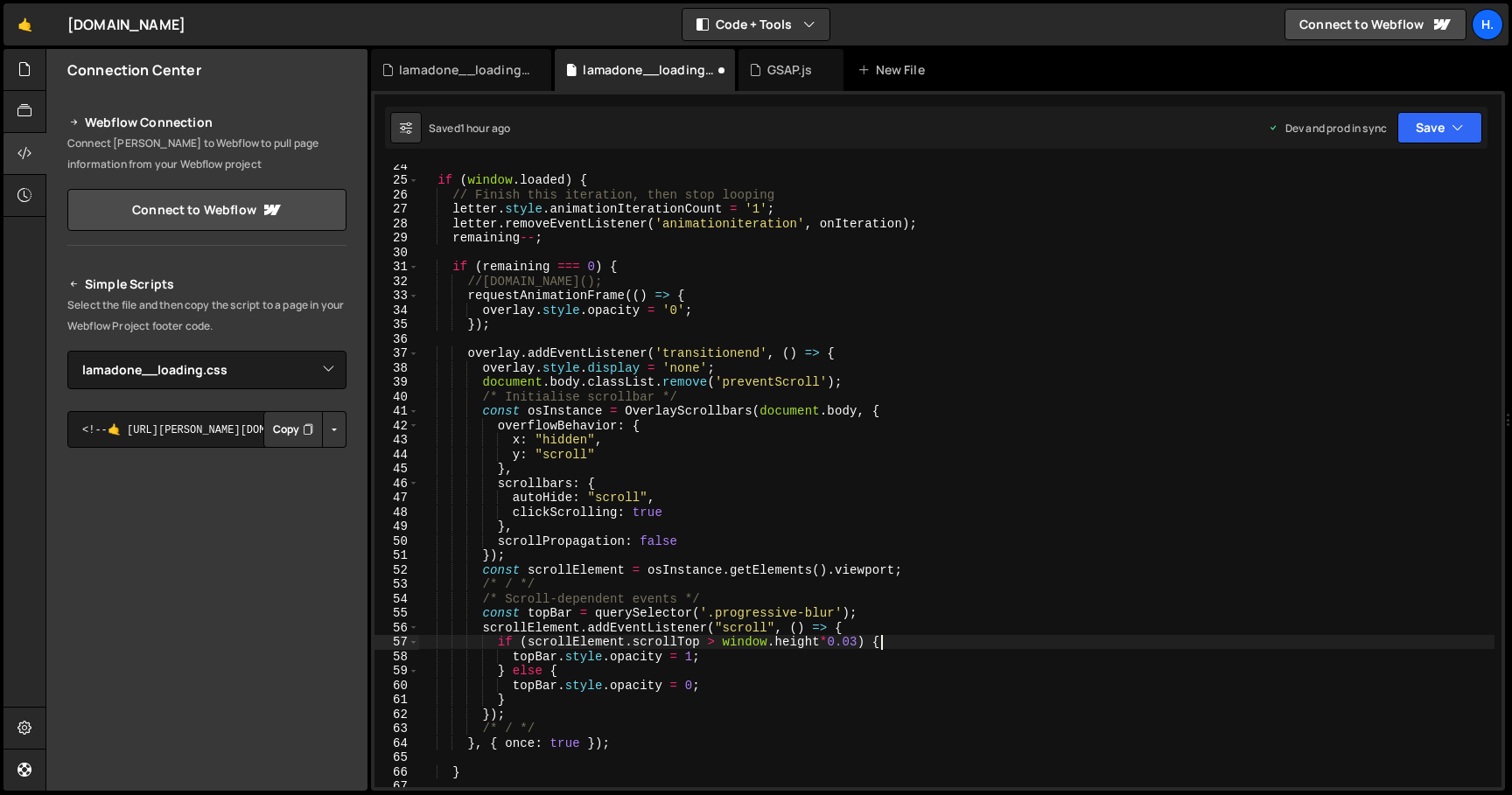
click at [895, 637] on div "if ( window . loaded ) { // Finish this iteration, then stop looping letter . s…" at bounding box center [956, 484] width 1075 height 651
drag, startPoint x: 822, startPoint y: 646, endPoint x: 721, endPoint y: 642, distance: 101.1
click at [721, 642] on div "if ( window . loaded ) { // Finish this iteration, then stop looping letter . s…" at bounding box center [956, 484] width 1075 height 651
paste textarea "visualViewport."
click at [595, 615] on div "if ( window . loaded ) { // Finish this iteration, then stop looping letter . s…" at bounding box center [956, 484] width 1075 height 651
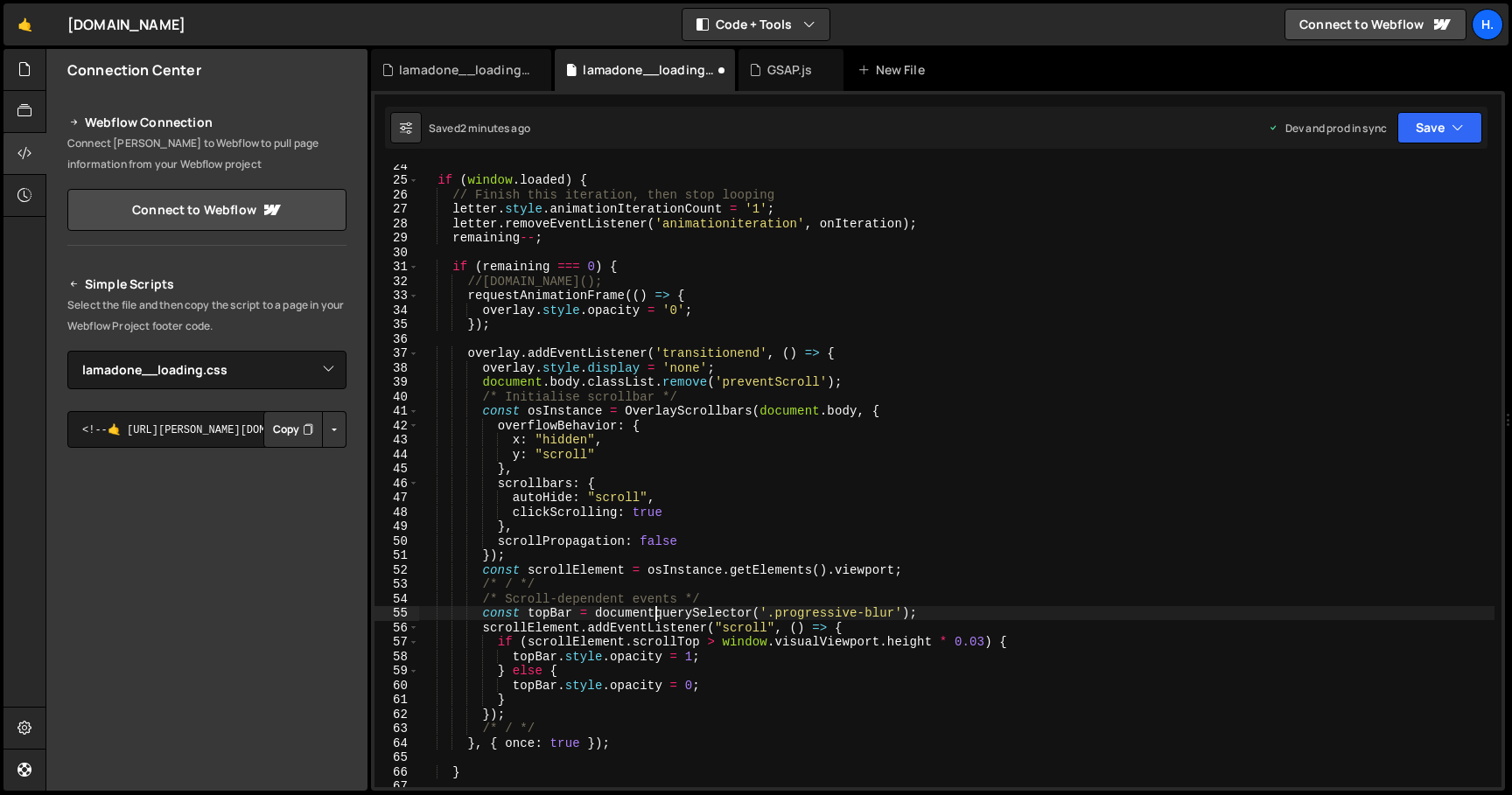
scroll to position [0, 16]
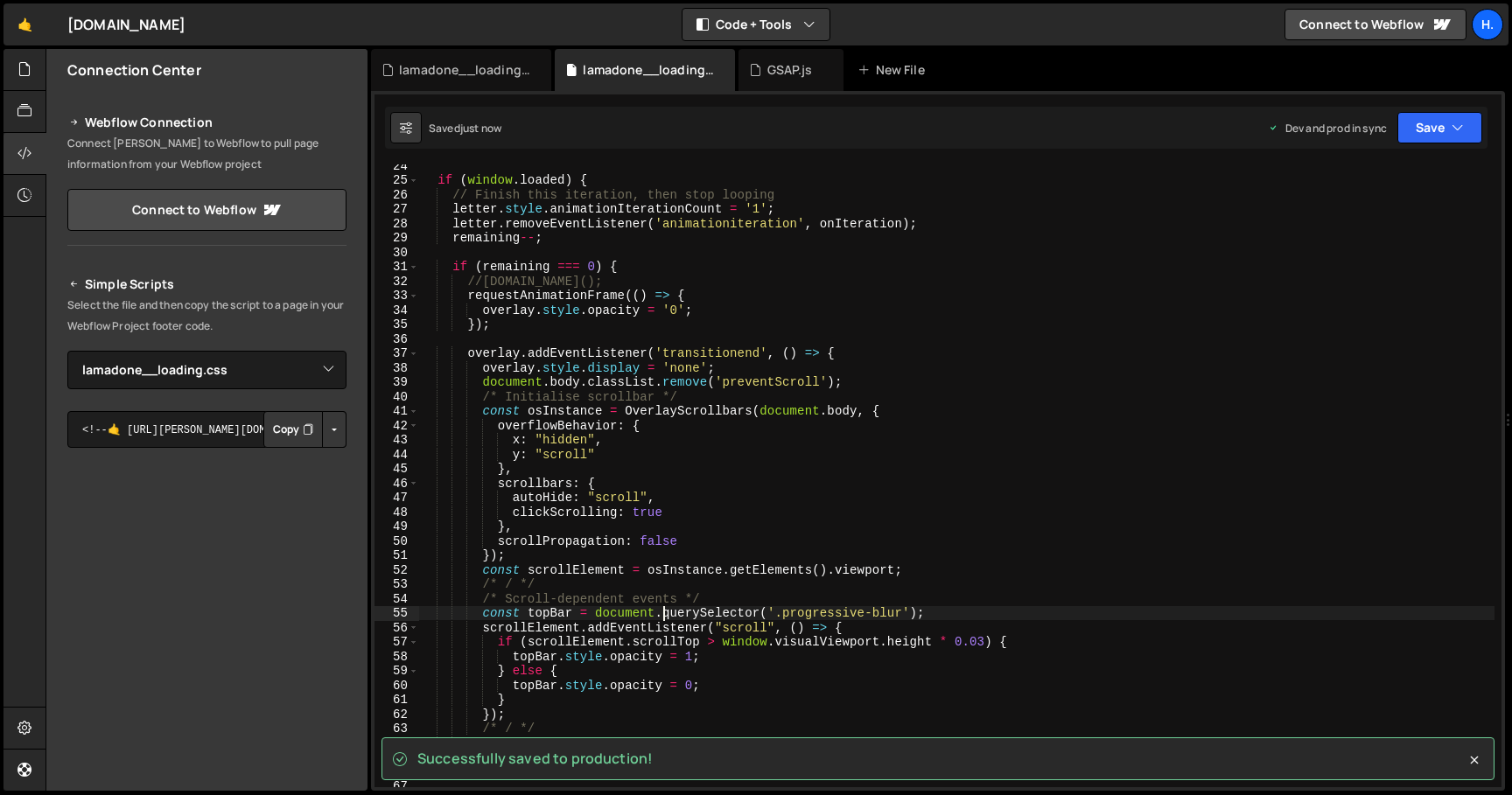
type textarea "const topBar = document.querySelector('.progressive-blur');"
